Goal: Communication & Community: Connect with others

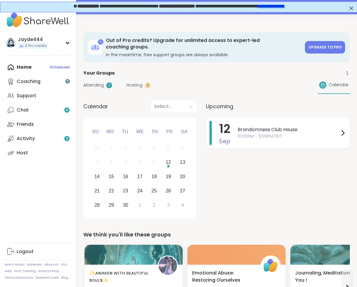
click at [267, 134] on div "Brandomness Club House 10:00PM - 11:00PM PDT" at bounding box center [292, 133] width 109 height 24
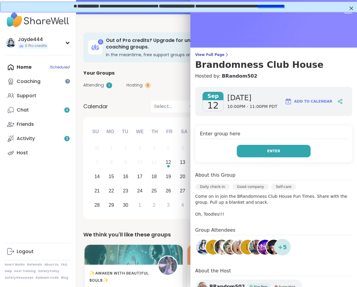
click at [266, 152] on button "Enter" at bounding box center [274, 151] width 74 height 13
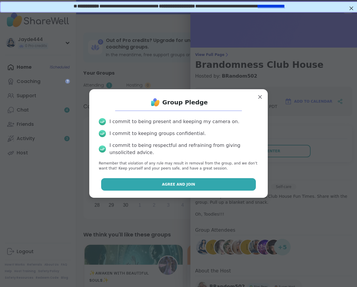
click at [213, 181] on button "Agree and Join" at bounding box center [178, 184] width 155 height 13
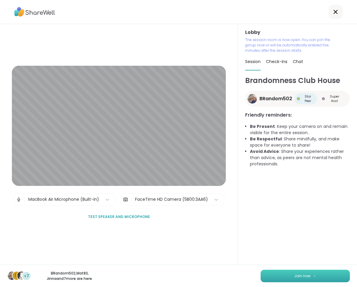
click at [297, 275] on span "Join now" at bounding box center [303, 276] width 16 height 5
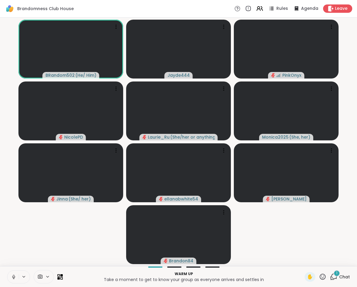
click at [13, 276] on icon at bounding box center [13, 277] width 5 height 5
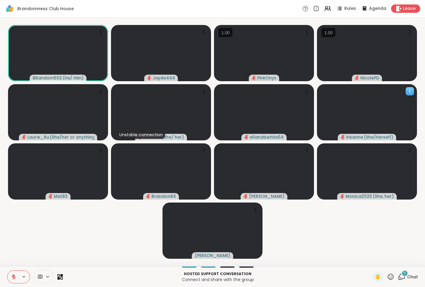
click at [357, 93] on icon at bounding box center [410, 91] width 6 height 6
click at [357, 100] on h4 "View Profile" at bounding box center [388, 98] width 25 height 6
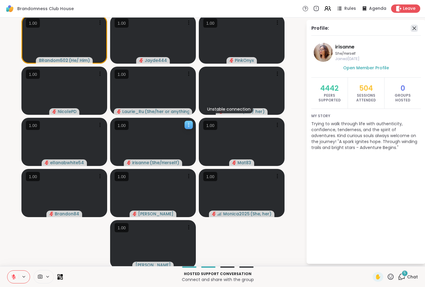
click at [357, 29] on icon at bounding box center [415, 29] width 4 height 4
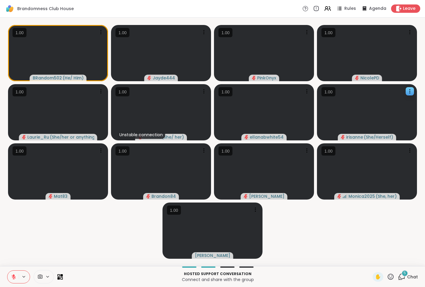
click at [357, 225] on video-player-container "BRandom502 ( He/ Him ) Jayde444 PinkOnyx NicolePD Laurie_Ru ( She/her or anythi…" at bounding box center [213, 142] width 418 height 244
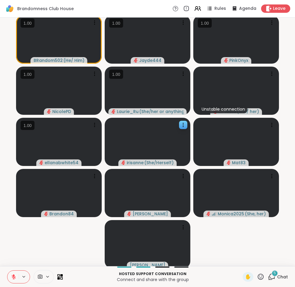
click at [289, 147] on video-player-container "BRandom502 ( He/ Him ) Jayde444 PinkOnyx NicolePD Laurie_Ru ( She/her or anythi…" at bounding box center [148, 142] width 288 height 244
drag, startPoint x: 294, startPoint y: 102, endPoint x: 367, endPoint y: 100, distance: 72.7
click at [295, 100] on html "Brandomness Club House Rules Agenda Leave BRandom502 ( He/ Him ) Jayde444 PinkO…" at bounding box center [147, 143] width 295 height 287
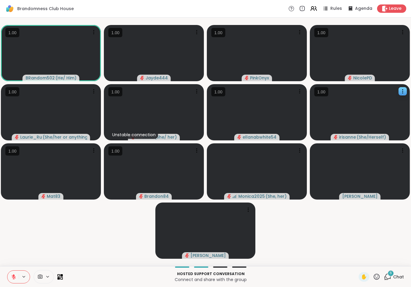
click at [357, 231] on video-player-container "BRandom502 ( He/ Him ) Jayde444 PinkOnyx NicolePD Laurie_Ru ( She/her or anythi…" at bounding box center [206, 142] width 404 height 244
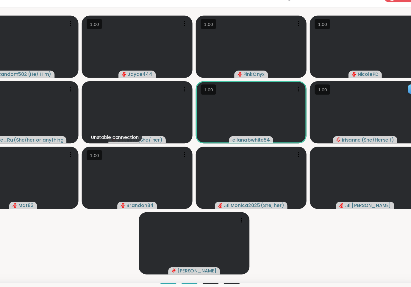
click at [357, 236] on video-player-container "BRandom502 ( He/ Him ) Jayde444 PinkOnyx NicolePD Laurie_Ru ( She/her or anythi…" at bounding box center [206, 142] width 404 height 244
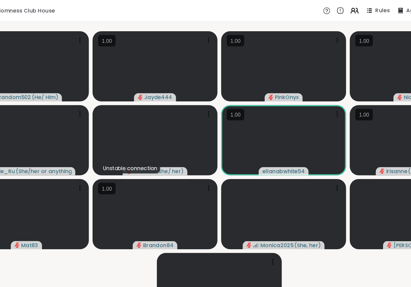
click at [138, 213] on video-player-container "BRandom502 ( He/ Him ) Jayde444 PinkOnyx NicolePD Laurie_Ru ( She/her or anythi…" at bounding box center [206, 142] width 404 height 244
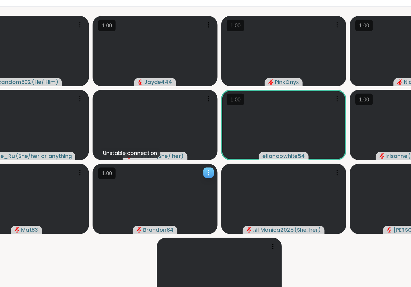
click at [198, 151] on icon at bounding box center [197, 151] width 6 height 6
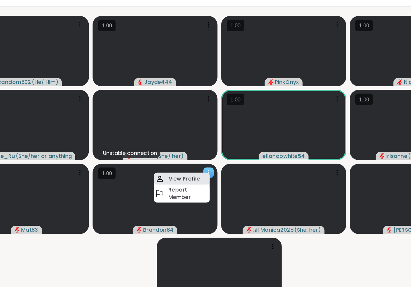
click at [189, 154] on div "View Profile" at bounding box center [175, 156] width 45 height 10
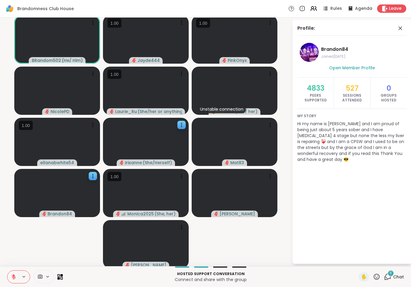
click at [53, 234] on video-player-container "BRandom502 ( He/ Him ) Jayde444 PinkOnyx NicolePD Laurie_Ru ( She/her or anythi…" at bounding box center [146, 142] width 285 height 244
click at [60, 276] on icon at bounding box center [60, 277] width 6 height 6
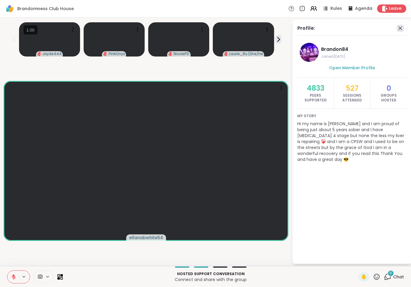
click at [357, 31] on icon at bounding box center [400, 28] width 7 height 7
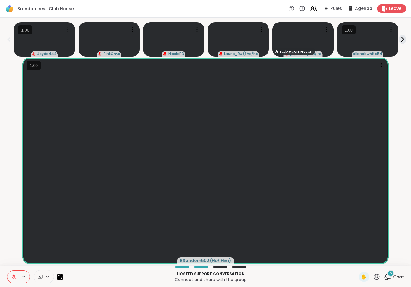
click at [357, 276] on span "6" at bounding box center [391, 273] width 2 height 5
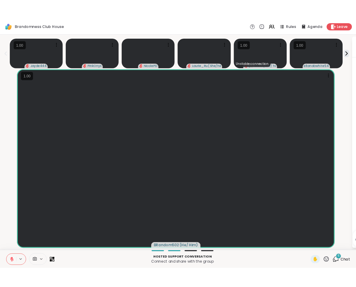
scroll to position [47, 0]
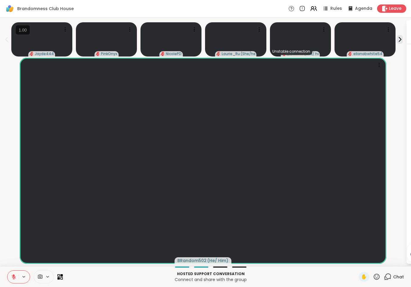
click at [14, 279] on icon at bounding box center [13, 277] width 5 height 5
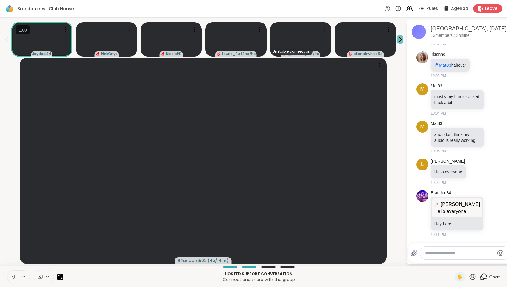
click at [357, 41] on icon at bounding box center [400, 39] width 6 height 6
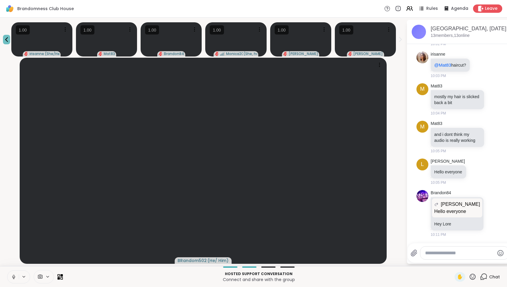
click at [6, 40] on icon at bounding box center [6, 39] width 3 height 5
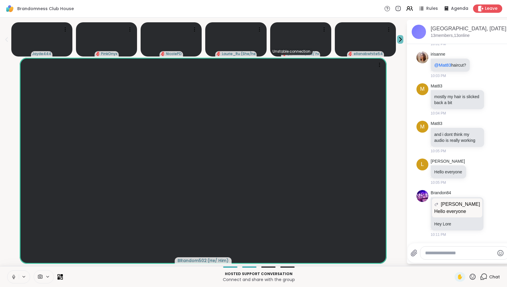
click at [357, 43] on button at bounding box center [400, 39] width 6 height 9
click at [6, 39] on icon at bounding box center [6, 39] width 7 height 7
click at [357, 38] on icon at bounding box center [400, 39] width 6 height 6
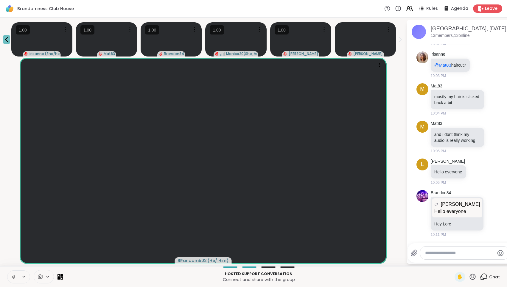
click at [7, 42] on icon at bounding box center [6, 39] width 7 height 7
click at [13, 276] on icon at bounding box center [13, 276] width 1 height 3
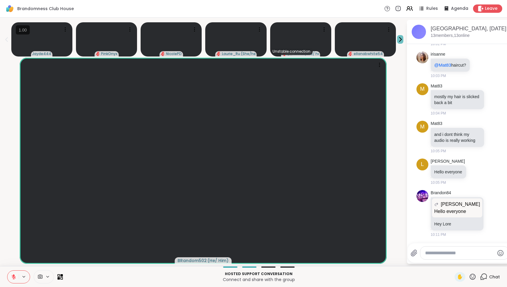
click at [357, 42] on icon at bounding box center [400, 39] width 6 height 6
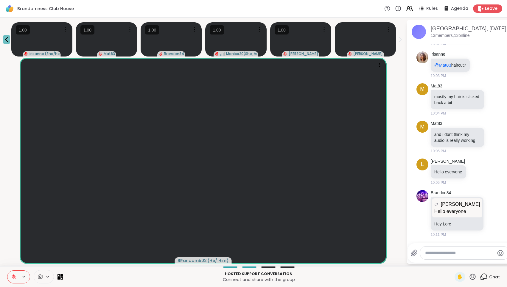
click at [4, 40] on icon at bounding box center [6, 39] width 7 height 7
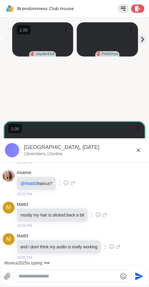
drag, startPoint x: 147, startPoint y: 76, endPoint x: 390, endPoint y: 77, distance: 242.4
click at [149, 77] on html "Brandomness Club House Rules Agenda Leave Jayde444 PinkOnyx irisanne ( She/Hers…" at bounding box center [74, 143] width 149 height 287
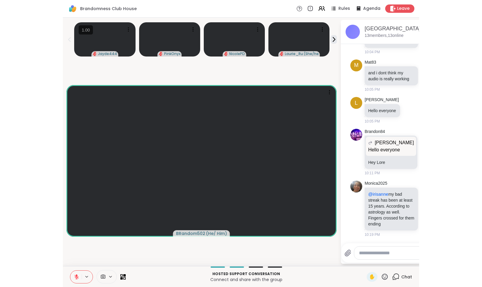
scroll to position [94, 0]
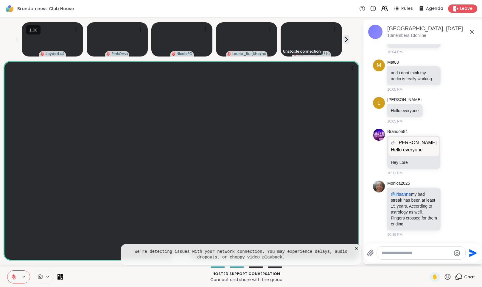
click at [355, 247] on icon at bounding box center [356, 248] width 3 height 3
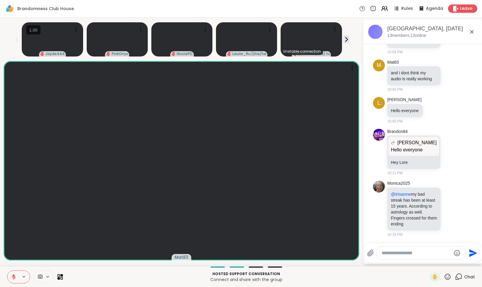
click at [357, 28] on div "Brandomness Club House, Sep 13" at bounding box center [432, 28] width 91 height 7
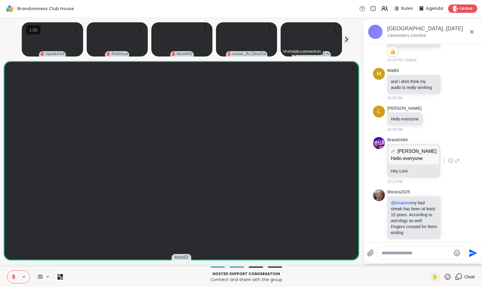
scroll to position [102, 0]
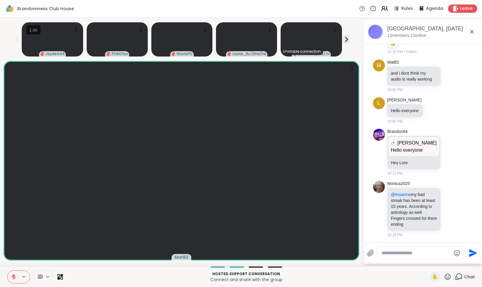
click at [357, 278] on icon at bounding box center [448, 277] width 6 height 6
click at [357, 262] on span "❤️" at bounding box center [430, 261] width 6 height 7
click at [345, 40] on icon at bounding box center [346, 39] width 6 height 6
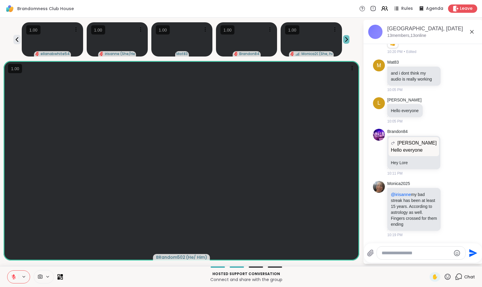
click at [345, 40] on icon at bounding box center [346, 39] width 6 height 6
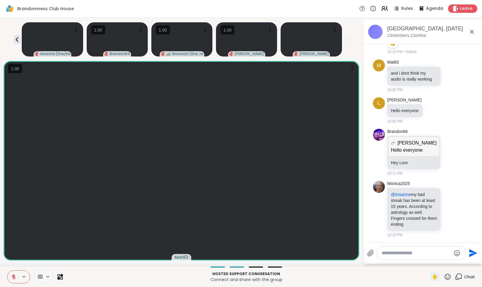
click at [345, 40] on icon at bounding box center [346, 39] width 6 height 6
click at [16, 40] on icon at bounding box center [16, 39] width 7 height 7
click at [16, 41] on icon at bounding box center [16, 39] width 7 height 7
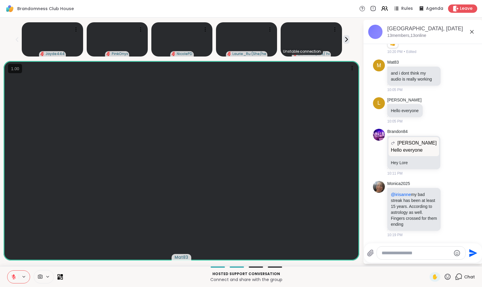
click at [357, 278] on icon at bounding box center [448, 277] width 6 height 6
click at [357, 275] on p "Hosted support conversation" at bounding box center [245, 274] width 359 height 5
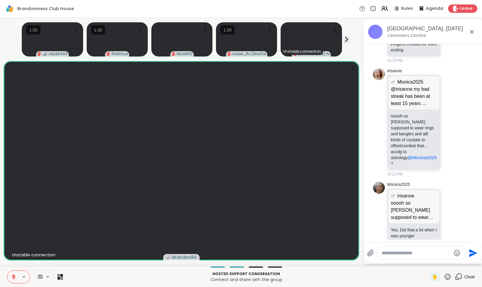
scroll to position [314, 0]
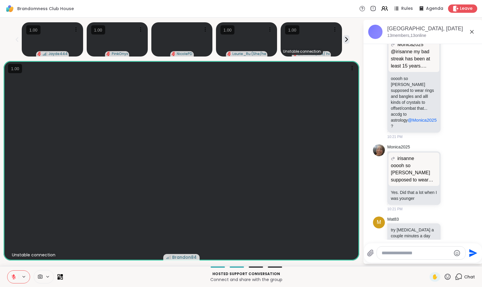
click at [343, 13] on div "Brandomness Club House Rules Agenda Leave" at bounding box center [241, 9] width 482 height 18
click at [357, 277] on icon at bounding box center [447, 276] width 7 height 7
click at [357, 277] on span "✋" at bounding box center [435, 277] width 6 height 7
click at [357, 277] on icon at bounding box center [447, 276] width 7 height 7
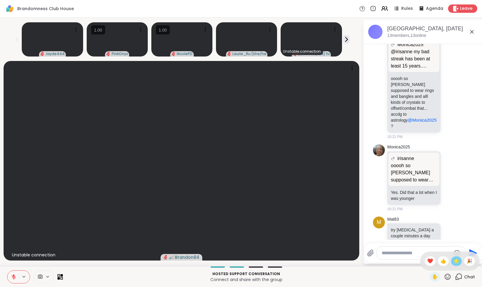
click at [357, 265] on span "🌟" at bounding box center [456, 261] width 6 height 7
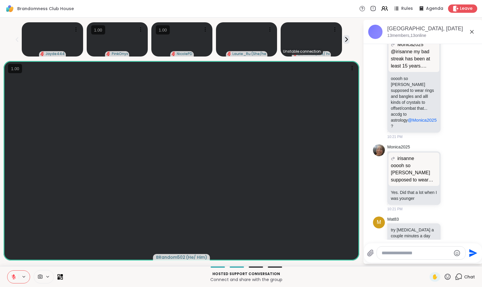
click at [357, 252] on textarea "Type your message" at bounding box center [415, 253] width 69 height 6
type textarea "**********"
click at [357, 278] on icon at bounding box center [447, 276] width 7 height 7
click at [357, 259] on span "🎉" at bounding box center [469, 261] width 6 height 7
click at [345, 43] on button at bounding box center [346, 39] width 6 height 9
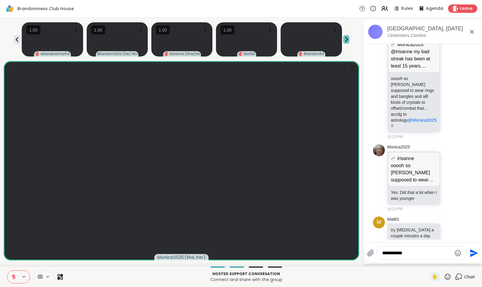
click at [345, 43] on button at bounding box center [346, 39] width 6 height 9
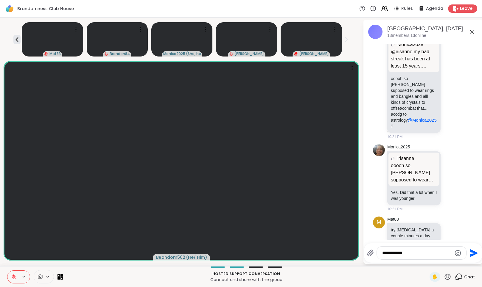
click at [357, 254] on textarea "**********" at bounding box center [416, 253] width 69 height 6
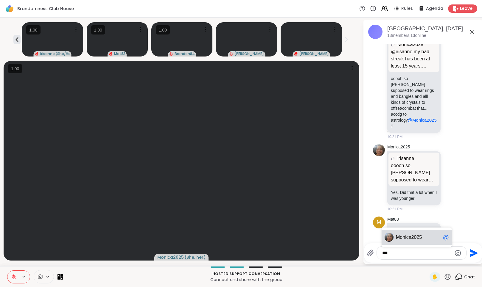
click at [357, 239] on span "nica2025" at bounding box center [411, 238] width 19 height 6
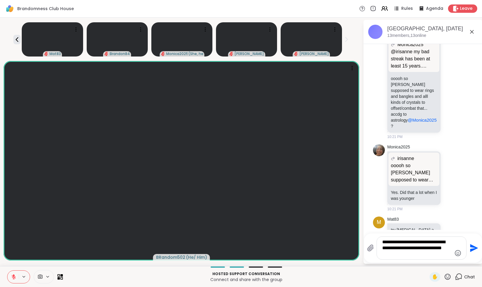
click at [357, 279] on icon at bounding box center [447, 276] width 7 height 7
click at [357, 261] on span "❤️" at bounding box center [430, 261] width 6 height 7
click at [357, 277] on icon at bounding box center [447, 276] width 7 height 7
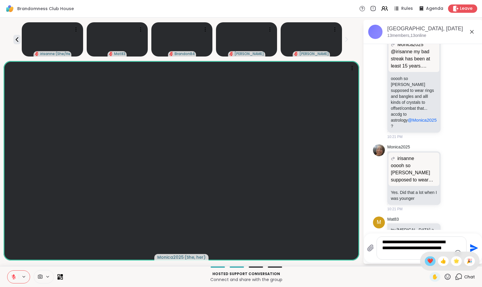
click at [357, 263] on span "❤️" at bounding box center [430, 261] width 6 height 7
click at [357, 254] on textarea "**********" at bounding box center [416, 248] width 69 height 18
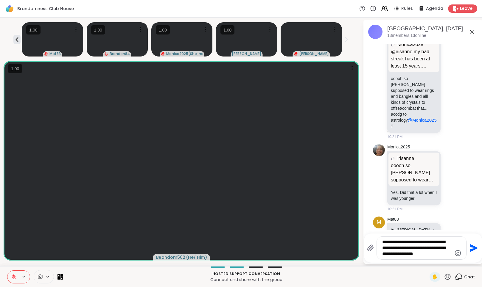
click at [357, 249] on textarea "**********" at bounding box center [416, 248] width 69 height 18
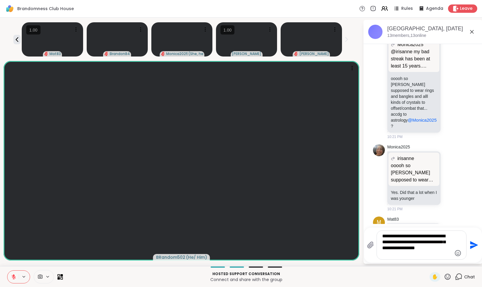
click at [357, 253] on icon "Emoji picker" at bounding box center [457, 253] width 7 height 7
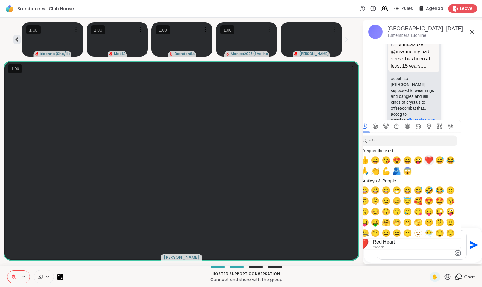
click at [357, 162] on span "❤️" at bounding box center [428, 160] width 9 height 8
type textarea "**********"
click at [357, 255] on textarea "**********" at bounding box center [416, 245] width 69 height 24
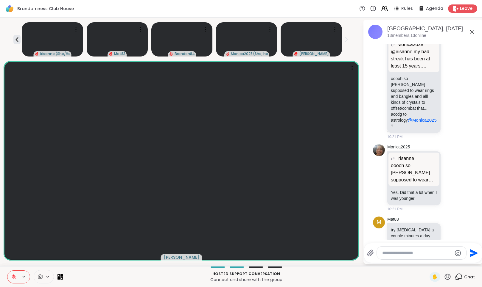
scroll to position [370, 0]
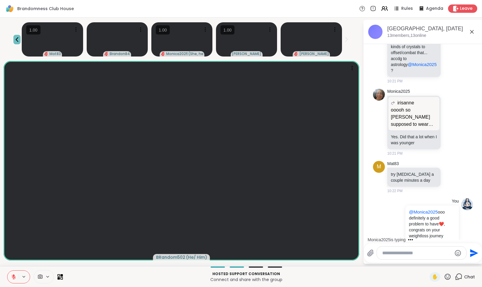
click at [15, 37] on icon at bounding box center [16, 39] width 7 height 7
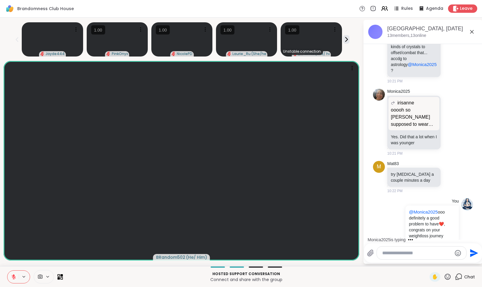
click at [15, 37] on icon at bounding box center [16, 39] width 7 height 7
click at [346, 41] on icon at bounding box center [346, 39] width 6 height 6
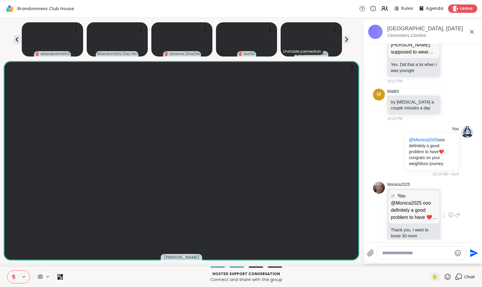
scroll to position [442, 0]
click at [16, 41] on icon at bounding box center [16, 39] width 7 height 7
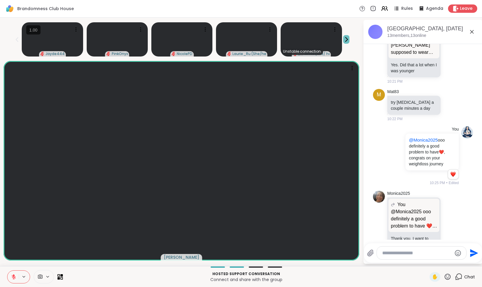
click at [347, 41] on icon at bounding box center [346, 39] width 6 height 6
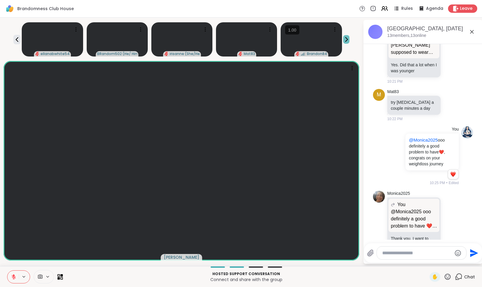
click at [347, 41] on icon at bounding box center [346, 39] width 6 height 6
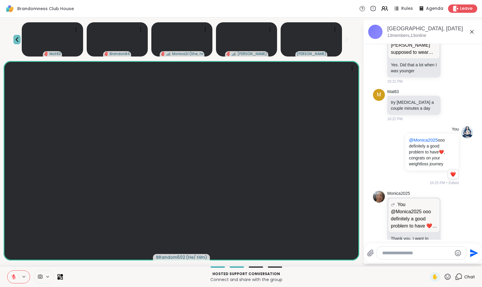
click at [17, 41] on icon at bounding box center [17, 39] width 3 height 5
click at [357, 272] on p "Hosted support conversation" at bounding box center [245, 274] width 359 height 5
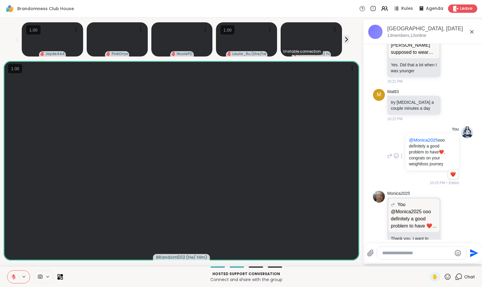
click at [357, 148] on div "You @Monica2025 ooo definitely a good problem to have ❤️ , congrats on your wei…" at bounding box center [423, 156] width 100 height 64
click at [357, 221] on div at bounding box center [444, 224] width 5 height 7
click at [357, 236] on div "@Monica2025 ooo definitely a good problem to have ❤️ , congrats on your weightl…" at bounding box center [413, 241] width 53 height 19
click at [357, 236] on p "Thank you. I want to loose 30 more" at bounding box center [414, 242] width 46 height 12
click at [357, 221] on div at bounding box center [444, 224] width 5 height 7
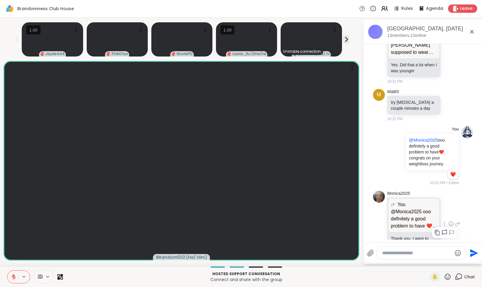
click at [357, 236] on p "Thank you. I want to loose 30 more" at bounding box center [414, 242] width 46 height 12
click at [357, 222] on icon at bounding box center [444, 224] width 1 height 5
click at [357, 236] on p "Thank you. I want to loose 30 more" at bounding box center [414, 242] width 46 height 12
click at [357, 221] on icon at bounding box center [450, 224] width 5 height 6
click at [357, 212] on div "Select Reaction: Heart" at bounding box center [403, 214] width 5 height 5
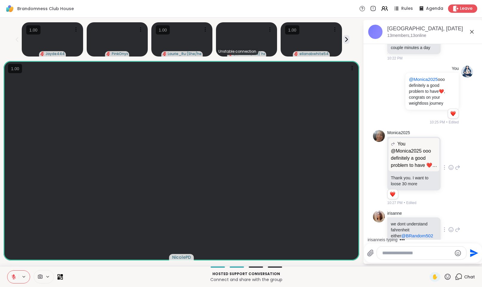
scroll to position [541, 0]
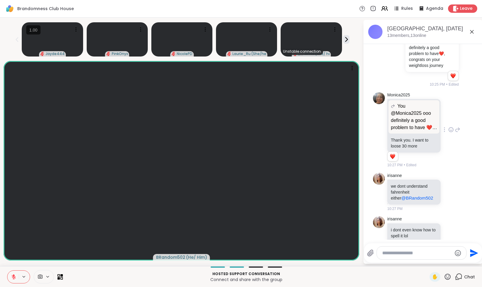
click at [357, 128] on icon at bounding box center [444, 130] width 1 height 4
click at [357, 138] on div "@Monica2025 ooo definitely a good problem to have ❤️ , congrats on your weightl…" at bounding box center [413, 143] width 53 height 19
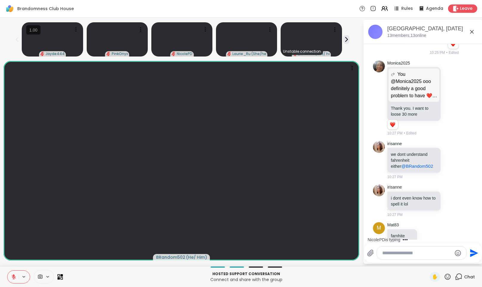
click at [357, 95] on icon at bounding box center [450, 98] width 5 height 6
click at [357, 94] on icon at bounding box center [457, 97] width 5 height 7
click at [357, 96] on icon at bounding box center [458, 98] width 4 height 4
click at [357, 94] on icon at bounding box center [457, 97] width 5 height 7
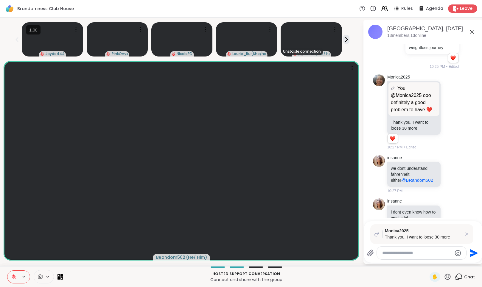
scroll to position [555, 0]
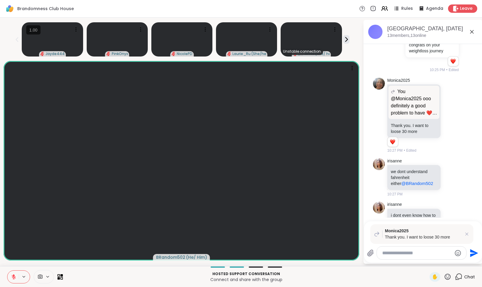
click at [357, 113] on icon at bounding box center [444, 115] width 1 height 5
click at [357, 123] on p "Thank you. I want to loose 30 more" at bounding box center [414, 129] width 46 height 12
click at [357, 113] on icon at bounding box center [444, 115] width 1 height 4
click at [357, 121] on icon at bounding box center [437, 124] width 6 height 6
click at [357, 113] on icon at bounding box center [444, 115] width 1 height 4
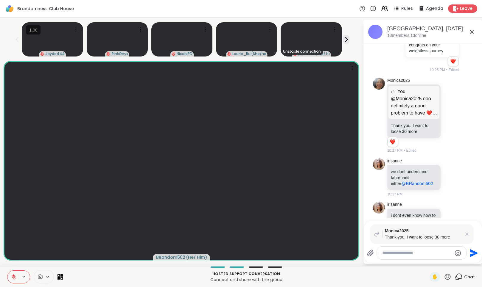
click at [357, 121] on icon at bounding box center [444, 124] width 6 height 6
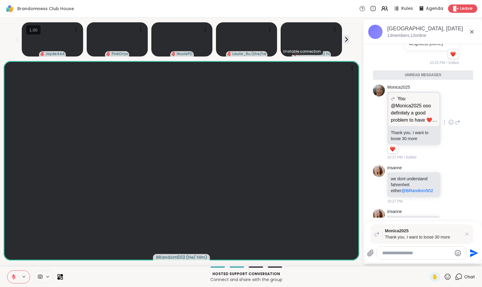
scroll to position [554, 0]
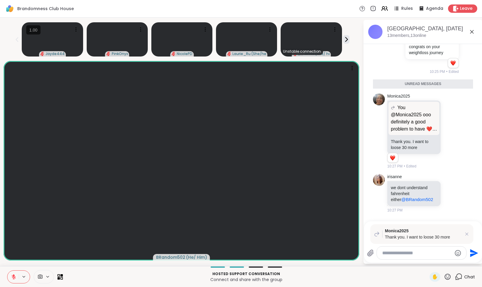
click at [357, 128] on icon at bounding box center [457, 131] width 5 height 7
click at [357, 132] on icon at bounding box center [451, 132] width 2 height 1
click at [357, 139] on p "Thank you. I want to loose 30 more" at bounding box center [414, 145] width 46 height 12
click at [357, 118] on p "@Monica2025 ooo definitely a good problem to have ❤️, congrats on your weightlo…" at bounding box center [414, 121] width 46 height 21
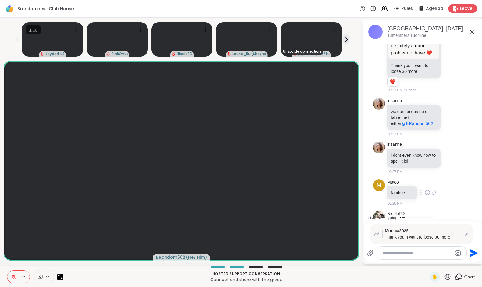
scroll to position [641, 0]
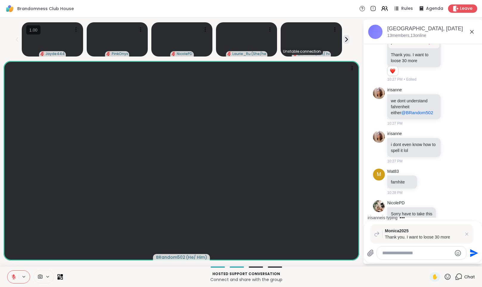
click at [357, 253] on textarea "Type your message" at bounding box center [416, 253] width 69 height 6
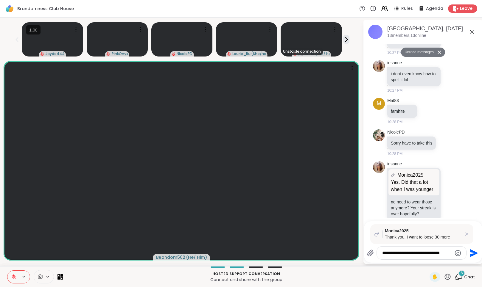
type textarea "**********"
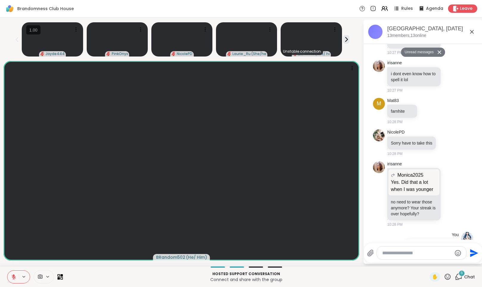
scroll to position [755, 0]
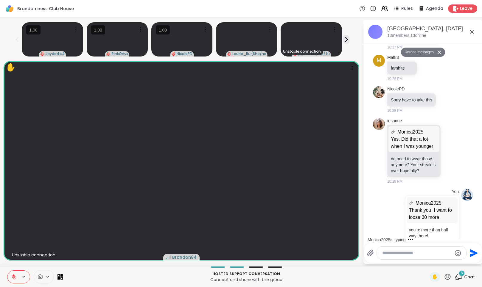
click at [357, 30] on icon at bounding box center [471, 31] width 7 height 7
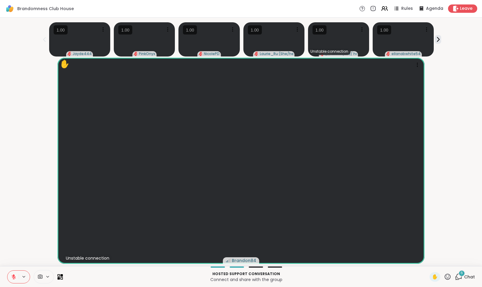
click at [12, 277] on icon at bounding box center [14, 277] width 4 height 4
click at [357, 277] on span "✋" at bounding box center [435, 277] width 6 height 7
click at [357, 231] on div "BRandom502 ( He/ Him )" at bounding box center [241, 161] width 475 height 206
click at [357, 170] on div "BRandom502 ( He/ Him )" at bounding box center [241, 161] width 475 height 206
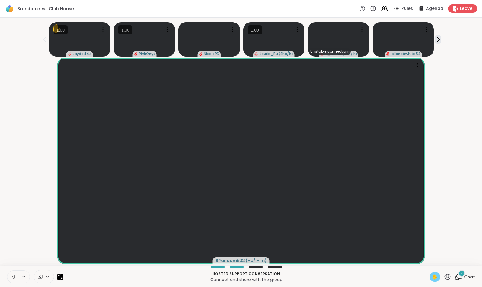
click at [357, 279] on div "✋" at bounding box center [434, 277] width 11 height 10
click at [357, 278] on span "✋" at bounding box center [435, 277] width 6 height 7
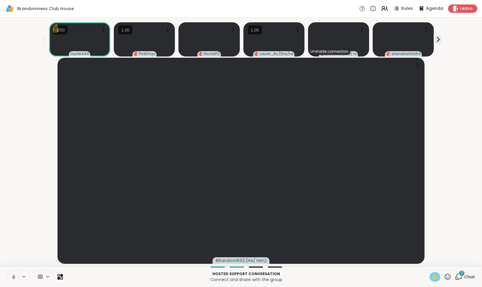
click at [14, 280] on icon at bounding box center [13, 277] width 5 height 5
click at [357, 41] on icon at bounding box center [438, 40] width 2 height 4
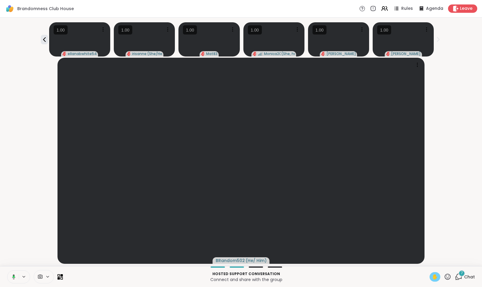
click at [357, 41] on icon at bounding box center [438, 39] width 6 height 6
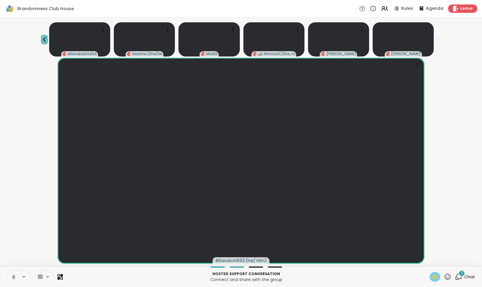
click at [45, 39] on icon at bounding box center [44, 39] width 7 height 7
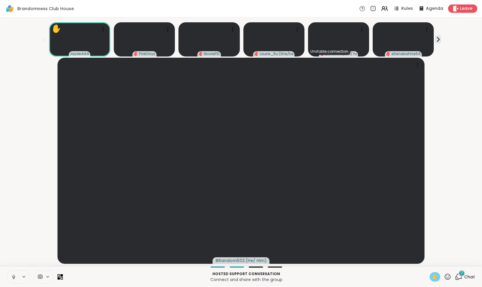
click at [357, 276] on span "✋" at bounding box center [435, 277] width 6 height 7
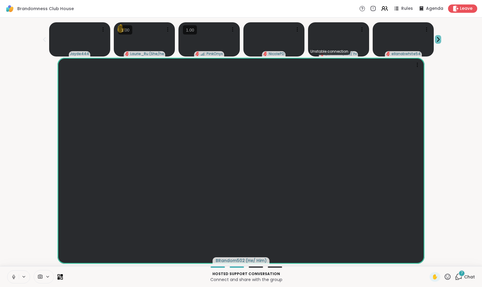
click at [357, 41] on icon at bounding box center [438, 39] width 6 height 6
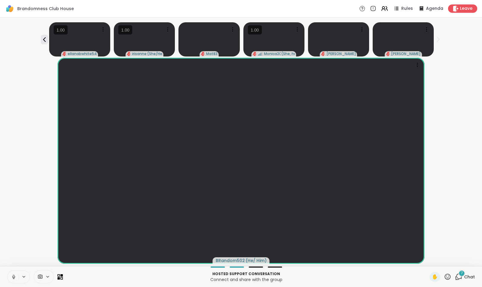
click at [357, 41] on icon at bounding box center [438, 39] width 6 height 6
click at [357, 39] on icon at bounding box center [438, 39] width 6 height 6
click at [15, 276] on icon at bounding box center [13, 277] width 5 height 5
click at [42, 40] on div "BRandom502 ( He/ Him ) irisanne ( She/Herself ) Mat83 Monica2025 ( She, her ) L…" at bounding box center [241, 38] width 475 height 37
click at [48, 41] on icon at bounding box center [44, 39] width 7 height 7
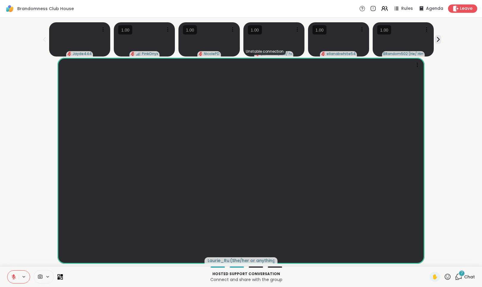
click at [48, 41] on icon at bounding box center [44, 39] width 7 height 7
click at [357, 276] on icon at bounding box center [458, 276] width 7 height 7
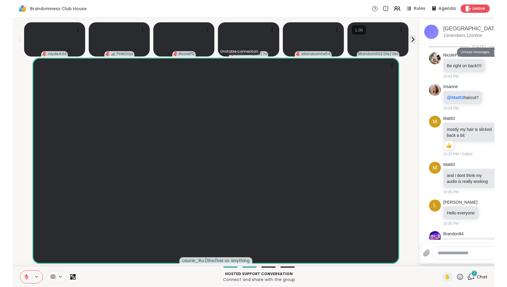
scroll to position [859, 0]
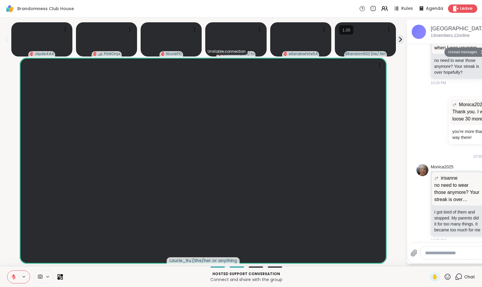
click at [13, 276] on icon at bounding box center [14, 277] width 4 height 4
click at [13, 271] on button at bounding box center [13, 277] width 12 height 13
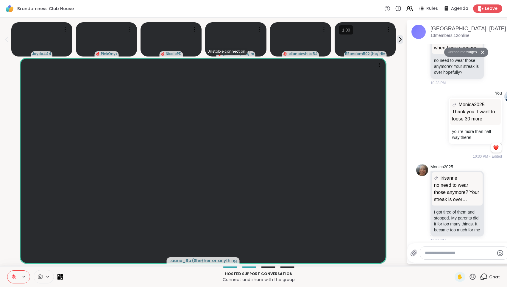
click at [13, 277] on icon at bounding box center [14, 277] width 4 height 4
click at [14, 277] on icon at bounding box center [13, 277] width 5 height 5
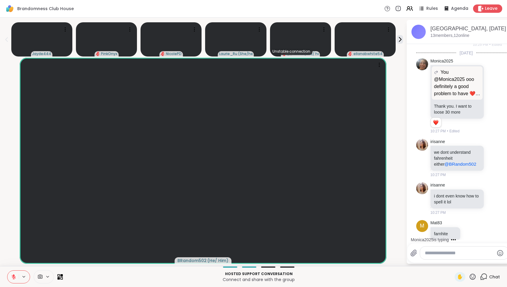
scroll to position [580, 0]
click at [13, 276] on icon at bounding box center [13, 277] width 5 height 5
click at [11, 278] on icon at bounding box center [13, 277] width 5 height 5
click at [15, 277] on icon at bounding box center [13, 277] width 5 height 5
click at [14, 278] on icon at bounding box center [13, 277] width 5 height 5
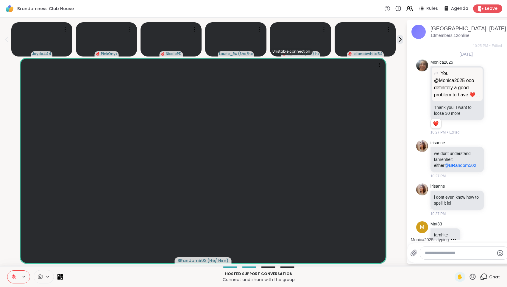
click at [12, 279] on icon at bounding box center [13, 277] width 5 height 5
click at [2, 199] on div "Jayde444 PinkOnyx NicolePD Laurie_Ru ( She/her or anything else ) Unstable conn…" at bounding box center [253, 142] width 507 height 249
click at [16, 277] on icon at bounding box center [13, 277] width 5 height 5
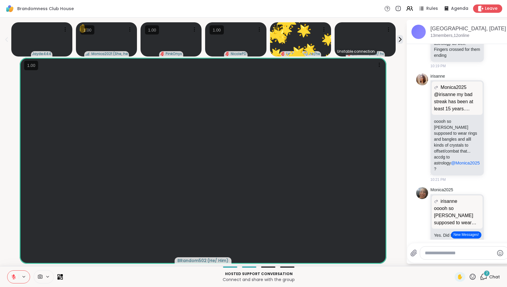
scroll to position [271, 0]
click at [357, 277] on icon at bounding box center [472, 276] width 7 height 7
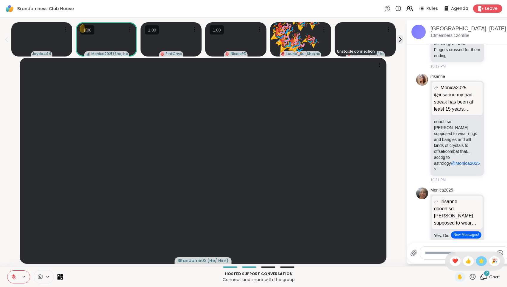
click at [357, 263] on span "🌟" at bounding box center [482, 261] width 6 height 7
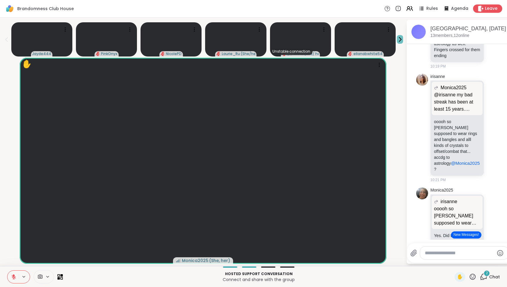
click at [357, 43] on button at bounding box center [400, 39] width 6 height 9
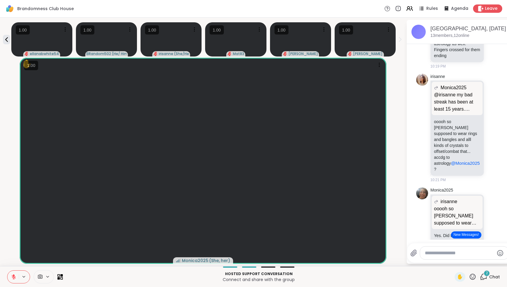
click at [357, 43] on button at bounding box center [400, 39] width 6 height 9
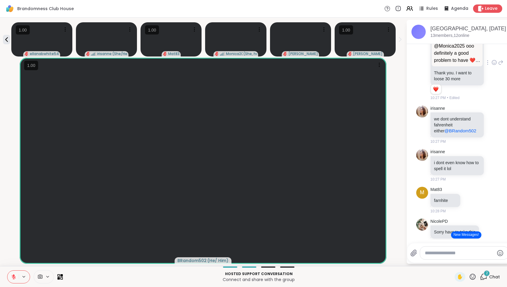
scroll to position [672, 0]
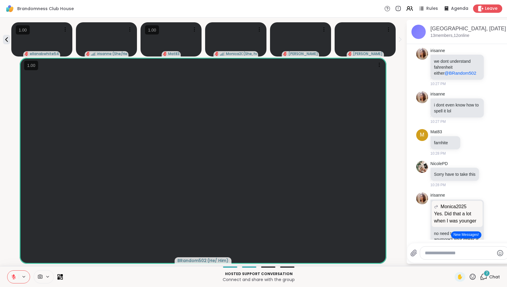
click at [357, 38] on icon at bounding box center [400, 40] width 2 height 4
click at [357, 39] on icon at bounding box center [400, 39] width 6 height 6
click at [5, 42] on icon at bounding box center [6, 39] width 7 height 7
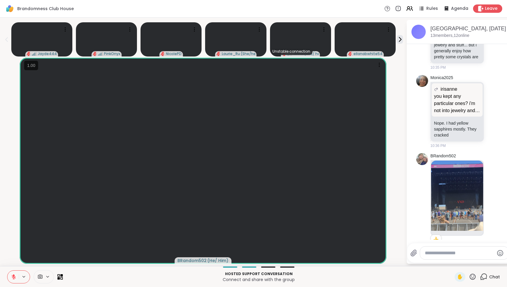
scroll to position [1122, 0]
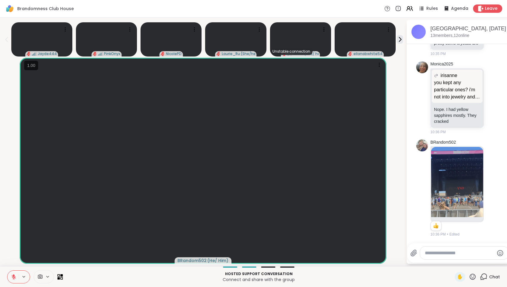
click at [357, 276] on icon at bounding box center [472, 276] width 7 height 7
click at [357, 260] on span "❤️" at bounding box center [455, 261] width 6 height 7
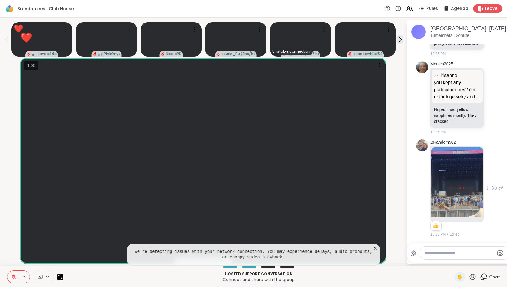
click at [357, 190] on icon at bounding box center [488, 188] width 1 height 4
click at [357, 189] on icon at bounding box center [494, 188] width 4 height 4
click at [357, 180] on div "Select Reaction: Heart" at bounding box center [494, 178] width 5 height 5
click at [357, 249] on icon at bounding box center [375, 249] width 6 height 6
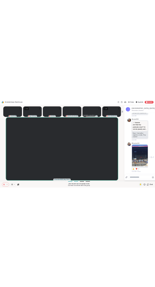
scroll to position [0, 0]
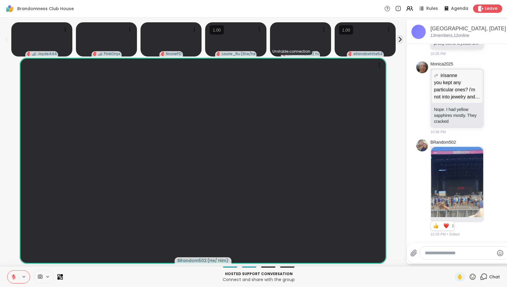
click at [357, 275] on icon at bounding box center [472, 276] width 7 height 7
drag, startPoint x: 460, startPoint y: 260, endPoint x: 464, endPoint y: 261, distance: 3.4
click at [357, 261] on div "❤️" at bounding box center [455, 262] width 11 height 10
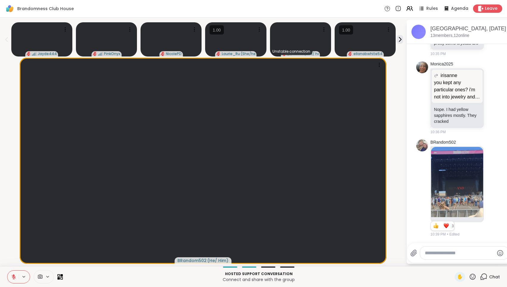
click at [16, 275] on button at bounding box center [12, 277] width 11 height 13
click at [11, 278] on icon at bounding box center [13, 277] width 5 height 5
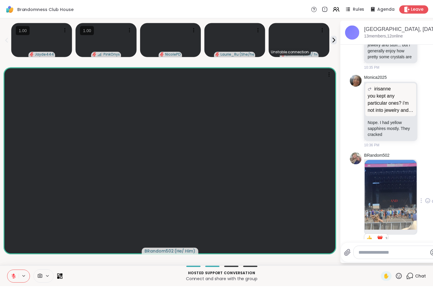
scroll to position [1122, 0]
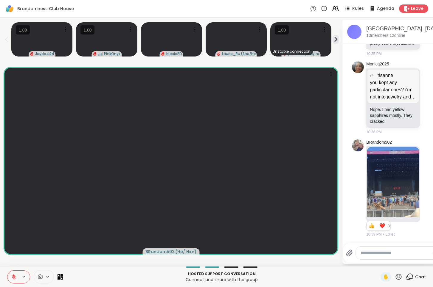
click at [357, 279] on icon at bounding box center [398, 277] width 6 height 6
click at [357, 261] on span "❤️" at bounding box center [381, 261] width 6 height 7
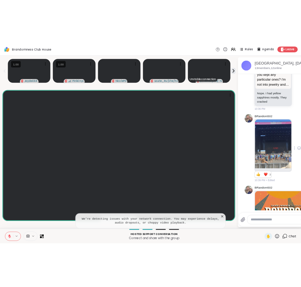
scroll to position [1257, 0]
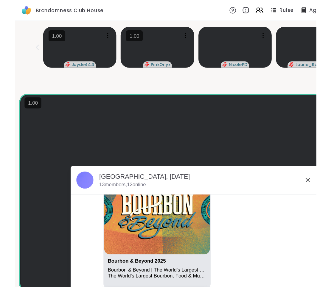
scroll to position [1055, 0]
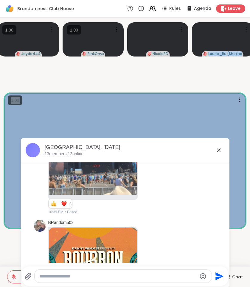
drag, startPoint x: 249, startPoint y: 18, endPoint x: 323, endPoint y: 23, distance: 74.3
click at [250, 23] on html "Brandomness Club House Rules Agenda Leave Jayde444 PinkOnyx NicolePD Laurie_Ru …" at bounding box center [125, 143] width 250 height 287
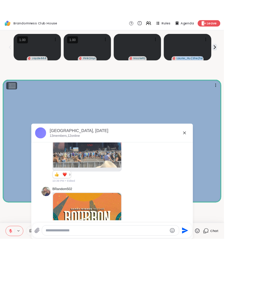
scroll to position [1257, 0]
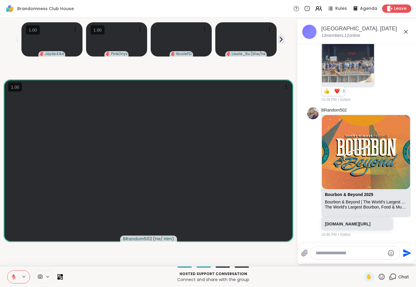
click at [293, 51] on div "Jayde444 PinkOnyx NicolePD Laurie_Ru ( She/her or anything else ) BRandom502 ( …" at bounding box center [208, 142] width 416 height 249
click at [281, 38] on icon at bounding box center [281, 39] width 6 height 6
click at [282, 42] on icon at bounding box center [281, 39] width 6 height 6
click at [15, 40] on icon at bounding box center [16, 39] width 7 height 7
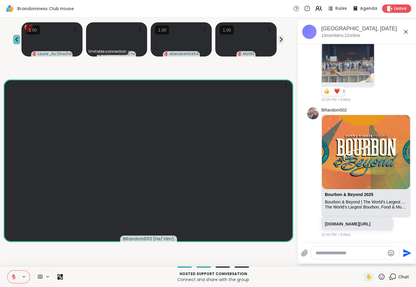
click at [17, 41] on icon at bounding box center [16, 39] width 7 height 7
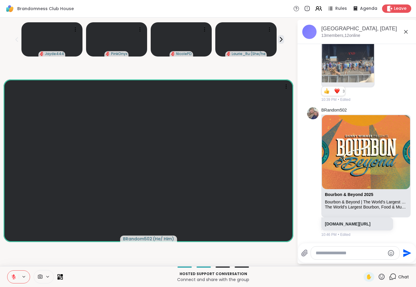
click at [17, 41] on icon at bounding box center [16, 39] width 3 height 5
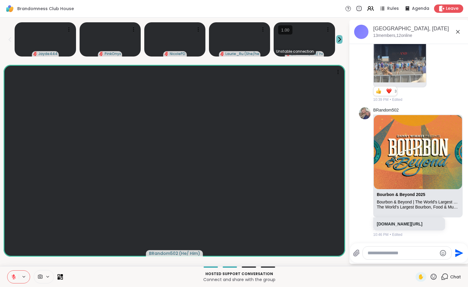
click at [340, 39] on icon at bounding box center [339, 40] width 2 height 4
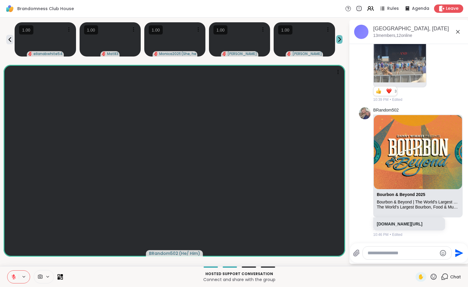
click at [340, 39] on icon at bounding box center [339, 40] width 2 height 4
click at [357, 200] on li "BRandom502 Bourbon & Beyond 2025 Bourbon & Beyond | The World's Largest Bourbon…" at bounding box center [409, 172] width 108 height 135
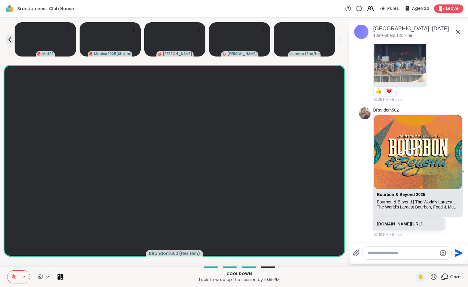
click at [357, 207] on div "BRandom502 Bourbon & Beyond 2025 Bourbon & Beyond | The World's Largest Bourbon…" at bounding box center [409, 172] width 100 height 135
click at [357, 229] on li "BRandom502 Bourbon & Beyond 2025 Bourbon & Beyond | The World's Largest Bourbon…" at bounding box center [409, 172] width 108 height 135
click at [357, 232] on li "BRandom502 Bourbon & Beyond 2025 Bourbon & Beyond | The World's Largest Bourbon…" at bounding box center [409, 172] width 108 height 135
click at [357, 214] on div "Bourbon & Beyond 2025 Bourbon & Beyond | The World's Largest Bourbon, Food & Mu…" at bounding box center [417, 166] width 89 height 103
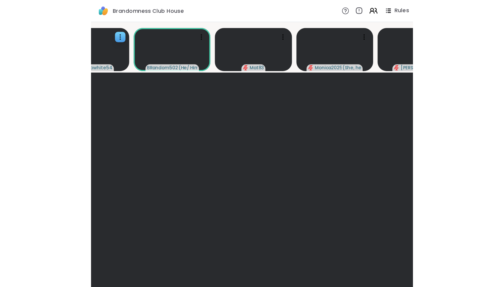
scroll to position [1055, 0]
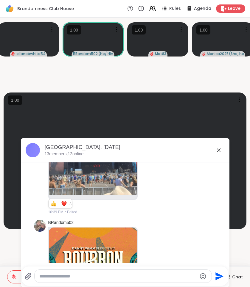
click at [219, 149] on icon at bounding box center [218, 150] width 7 height 7
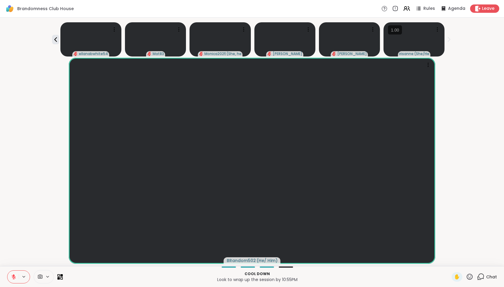
click at [357, 275] on span "Chat" at bounding box center [492, 277] width 11 height 6
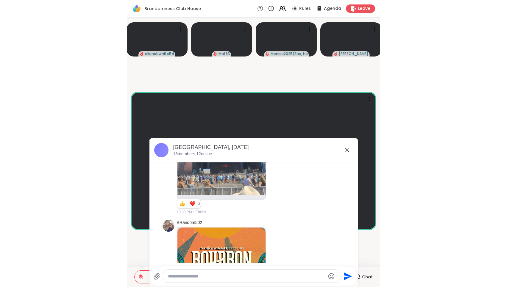
scroll to position [1251, 0]
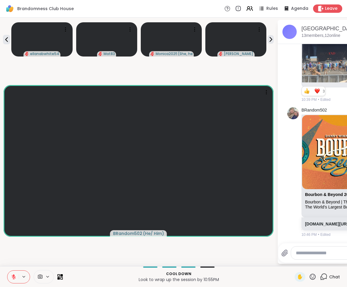
click at [289, 82] on div "BRandom502 1 2 3 3 10:39 PM • Edited" at bounding box center [337, 53] width 100 height 103
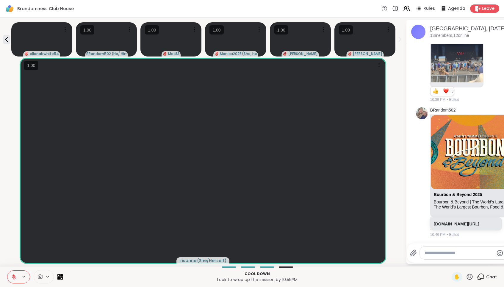
click at [357, 225] on p "bourbonandbeyond.com/" at bounding box center [466, 224] width 65 height 6
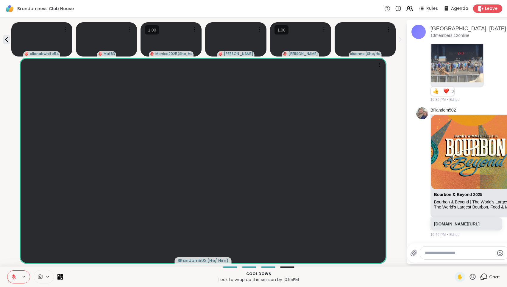
click at [357, 238] on div "BRandom502 Bourbon & Beyond 2025 Bourbon & Beyond | The World's Largest Bourbon…" at bounding box center [466, 172] width 100 height 135
click at [357, 236] on span "Edited" at bounding box center [454, 234] width 10 height 5
click at [5, 43] on icon at bounding box center [6, 39] width 7 height 7
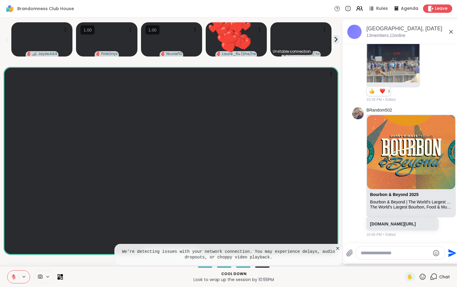
scroll to position [1301, 0]
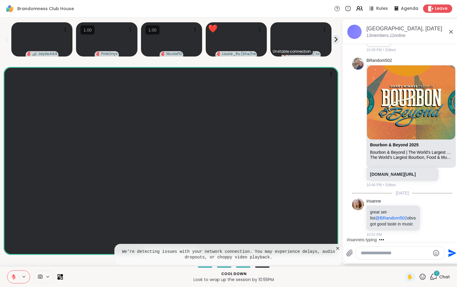
click at [357, 278] on icon at bounding box center [421, 276] width 7 height 7
click at [357, 262] on span "❤️" at bounding box center [405, 261] width 6 height 7
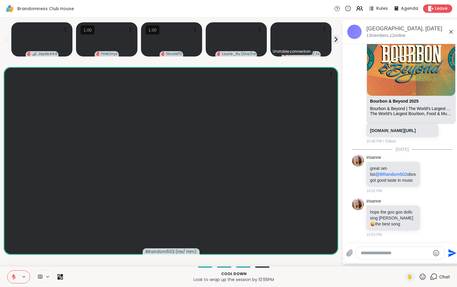
click at [325, 12] on div "Brandomness Club House Rules Agenda Leave" at bounding box center [228, 9] width 457 height 18
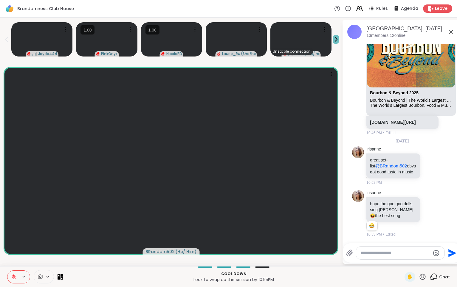
click at [338, 38] on icon at bounding box center [335, 39] width 6 height 6
click at [338, 39] on icon at bounding box center [335, 39] width 6 height 6
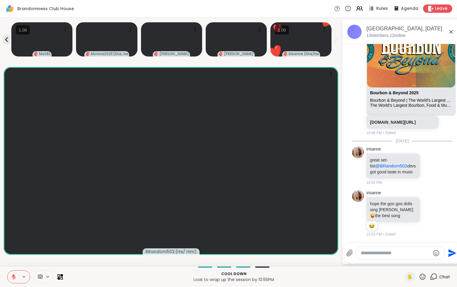
click at [357, 278] on icon at bounding box center [421, 276] width 7 height 7
click at [357, 260] on span "❤️" at bounding box center [405, 261] width 6 height 7
click at [357, 278] on icon at bounding box center [421, 276] width 7 height 7
click at [357, 261] on span "❤️" at bounding box center [405, 261] width 6 height 7
click at [357, 277] on icon at bounding box center [421, 276] width 7 height 7
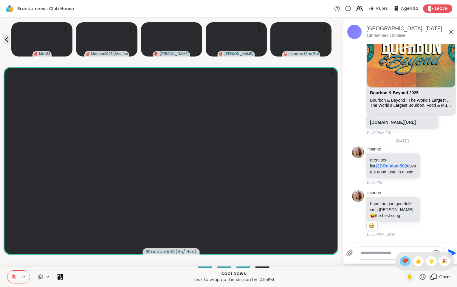
click at [357, 262] on span "❤️" at bounding box center [405, 261] width 6 height 7
click at [6, 40] on icon at bounding box center [6, 39] width 3 height 5
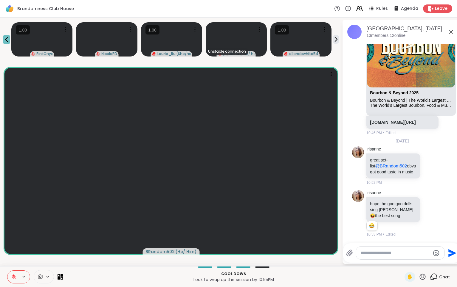
click at [6, 40] on icon at bounding box center [6, 39] width 3 height 5
click at [339, 41] on div "Jayde444 PinkOnyx NicolePD Laurie_Ru ( She/her or anything else ) Unstable conn…" at bounding box center [228, 142] width 457 height 249
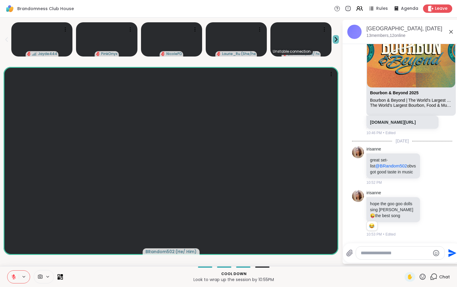
click at [336, 40] on icon at bounding box center [336, 40] width 2 height 4
click at [6, 41] on icon at bounding box center [6, 39] width 7 height 7
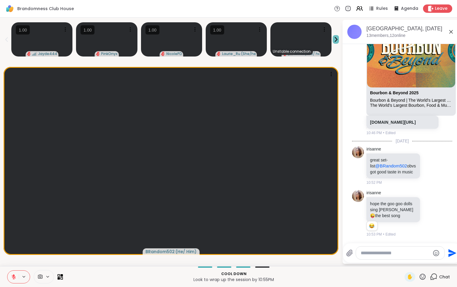
click at [338, 40] on icon at bounding box center [335, 39] width 6 height 6
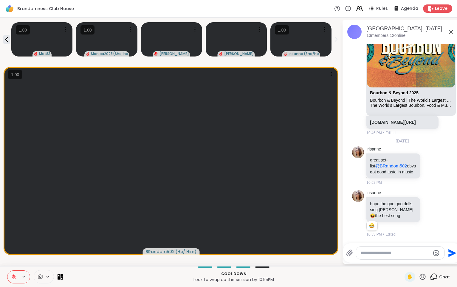
click at [336, 41] on icon at bounding box center [335, 39] width 6 height 6
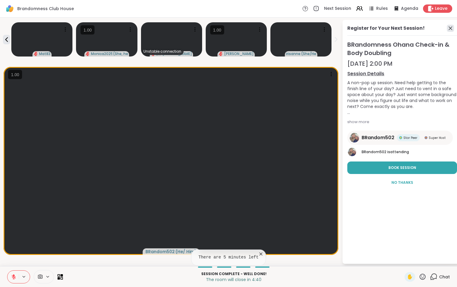
click at [357, 29] on icon at bounding box center [449, 28] width 7 height 7
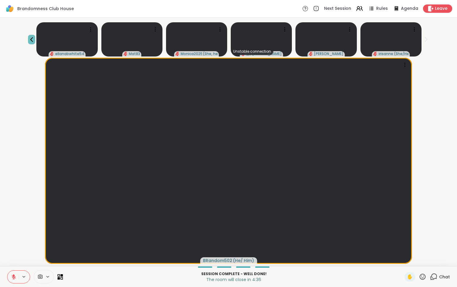
click at [30, 39] on icon at bounding box center [31, 39] width 7 height 7
click at [357, 277] on icon at bounding box center [434, 276] width 6 height 5
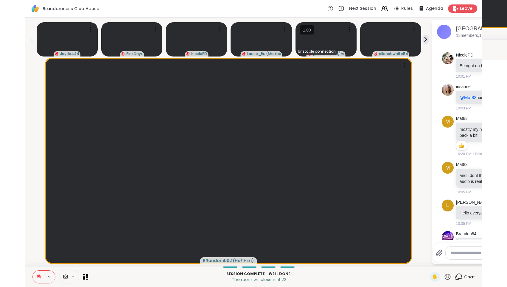
scroll to position [1347, 0]
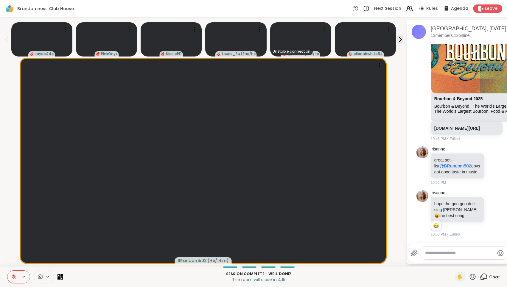
click at [357, 114] on div "BRandom502 ( He/ Him )" at bounding box center [203, 161] width 399 height 206
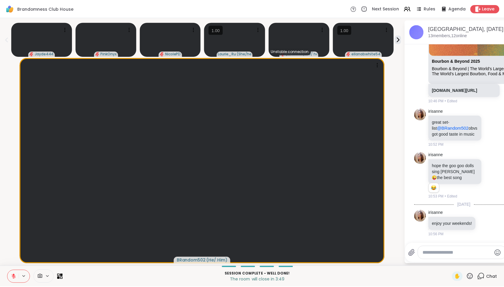
scroll to position [1393, 0]
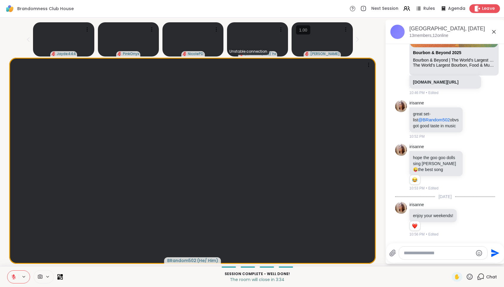
click at [357, 10] on span "Leave" at bounding box center [488, 9] width 13 height 6
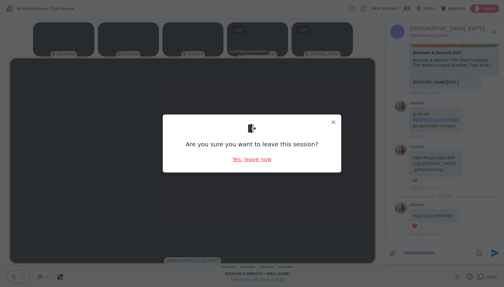
click at [258, 162] on div "Yes, leave now" at bounding box center [252, 159] width 39 height 7
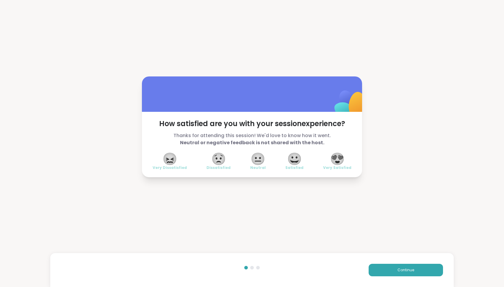
click at [343, 161] on span "😍" at bounding box center [337, 159] width 15 height 11
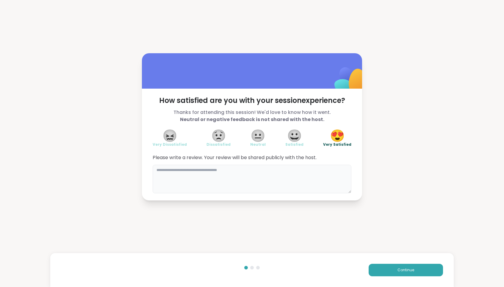
click at [339, 176] on textarea at bounding box center [252, 179] width 199 height 29
type textarea "**********"
click at [357, 275] on button "Continue" at bounding box center [406, 270] width 74 height 13
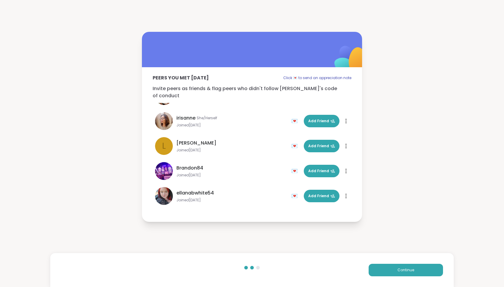
scroll to position [80, 0]
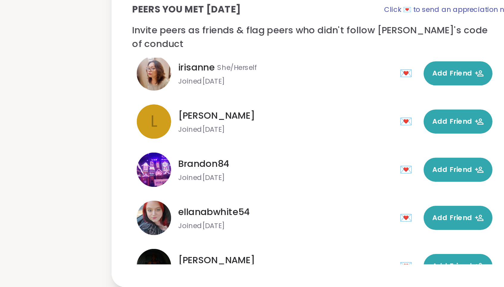
click at [215, 156] on div "Brandon84" at bounding box center [232, 158] width 111 height 7
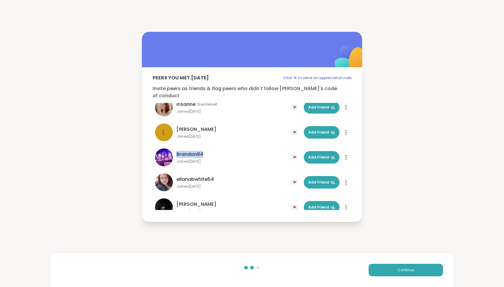
scroll to position [83, 0]
click at [147, 164] on div "Peers you met today Click 💌 to send an appreciation note Invite peers as friend…" at bounding box center [252, 142] width 220 height 150
click at [317, 155] on span "Add Friend" at bounding box center [322, 157] width 27 height 5
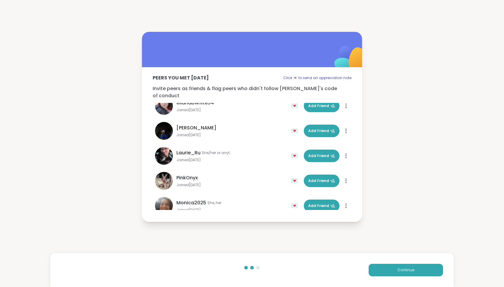
scroll to position [193, 0]
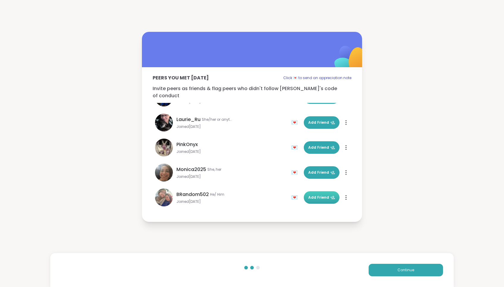
click at [315, 197] on span "Add Friend" at bounding box center [322, 197] width 27 height 5
click at [357, 95] on div "Peers you met today Click 💌 to send an appreciation note Invite peers as friend…" at bounding box center [252, 127] width 504 height 254
click at [357, 257] on div "Continue" at bounding box center [252, 270] width 404 height 34
click at [357, 268] on span "Continue" at bounding box center [406, 270] width 17 height 5
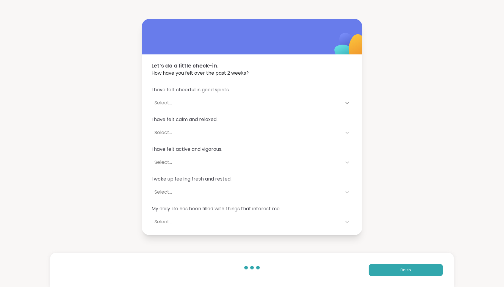
click at [346, 103] on icon at bounding box center [348, 103] width 4 height 2
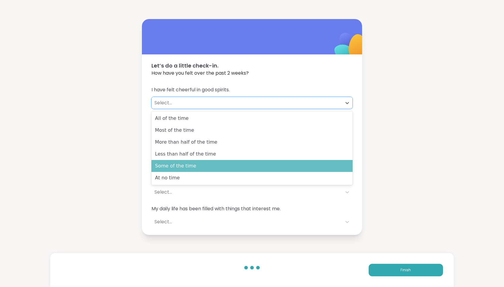
click at [342, 162] on div "Some of the time" at bounding box center [252, 166] width 201 height 12
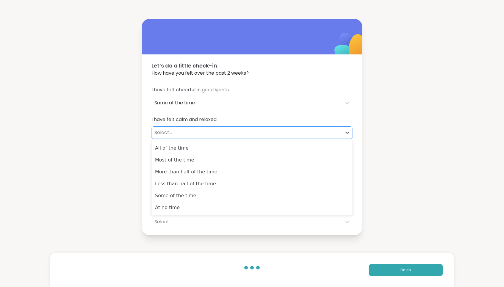
click at [336, 127] on div "Select..." at bounding box center [247, 133] width 191 height 12
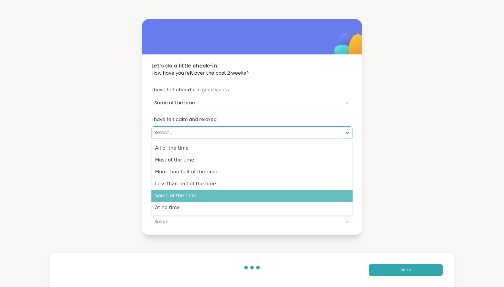
click at [323, 194] on div "Some of the time" at bounding box center [252, 196] width 201 height 12
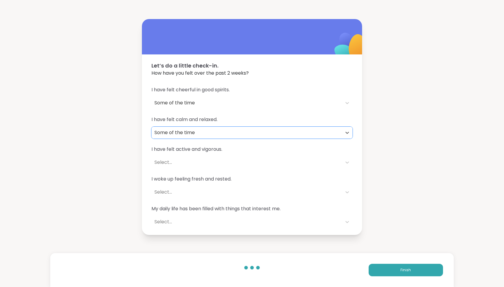
click at [325, 159] on div "Select..." at bounding box center [247, 162] width 185 height 7
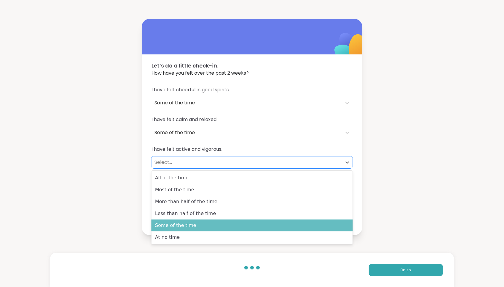
click at [323, 224] on div "Some of the time" at bounding box center [252, 226] width 201 height 12
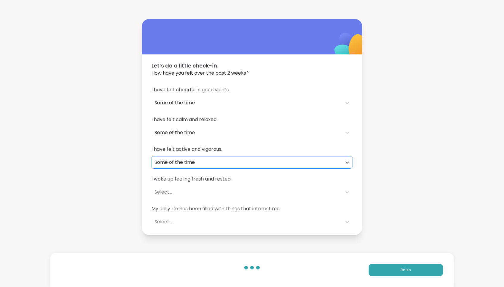
click at [265, 189] on div "Select..." at bounding box center [247, 192] width 185 height 7
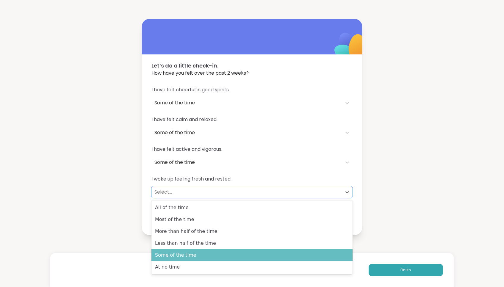
click at [280, 251] on div "Some of the time" at bounding box center [252, 256] width 201 height 12
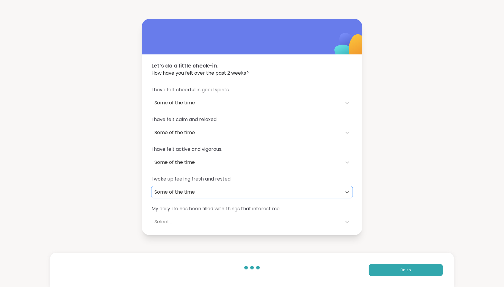
click at [283, 219] on div "Select..." at bounding box center [247, 222] width 185 height 7
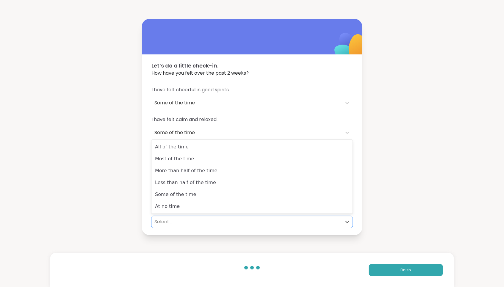
click at [357, 189] on div "Let’s do a little check-in. How have you felt over the past 2 weeks? I have fel…" at bounding box center [252, 127] width 504 height 254
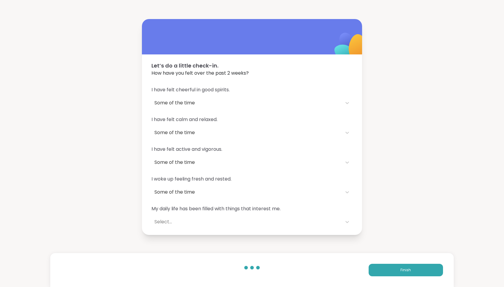
click at [320, 220] on div "Select..." at bounding box center [247, 222] width 185 height 7
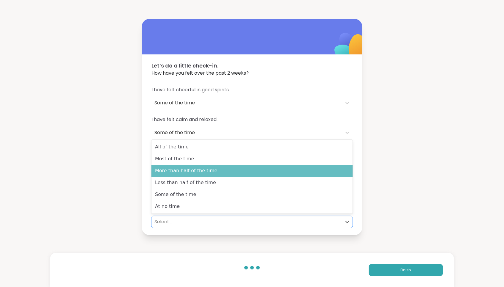
click at [325, 174] on div "More than half of the time" at bounding box center [252, 171] width 201 height 12
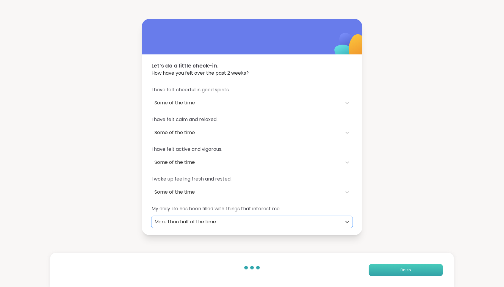
click at [357, 271] on span "Finish" at bounding box center [406, 270] width 10 height 5
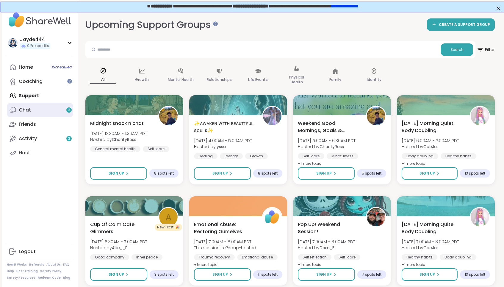
click at [46, 113] on link "Chat 3" at bounding box center [40, 110] width 66 height 14
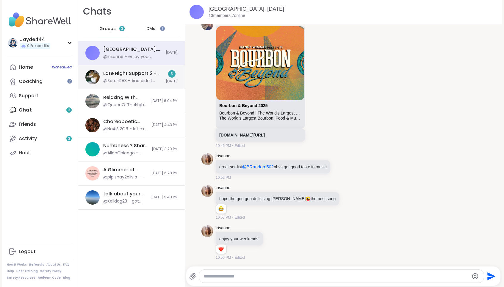
click at [148, 79] on div "@SarahR83 - And didn't make it into the session before it timed out" at bounding box center [132, 81] width 59 height 6
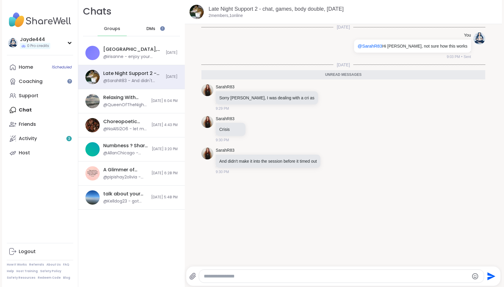
click at [282, 275] on textarea "Type your message" at bounding box center [336, 277] width 265 height 6
type textarea "**********"
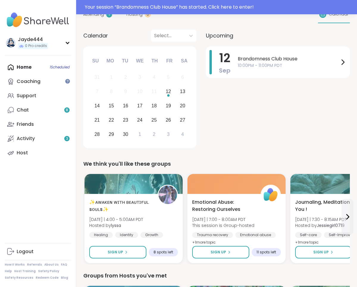
scroll to position [71, 0]
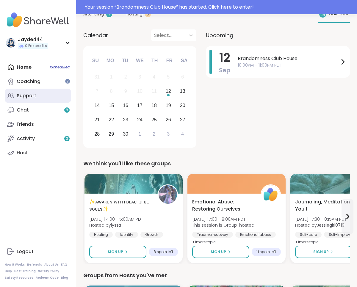
click at [35, 97] on div "Support" at bounding box center [27, 96] width 20 height 7
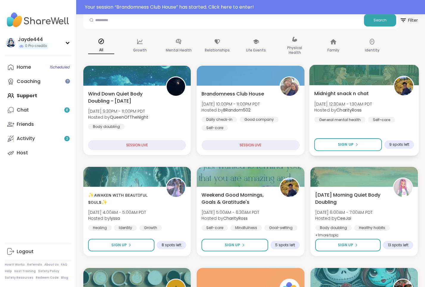
scroll to position [44, 0]
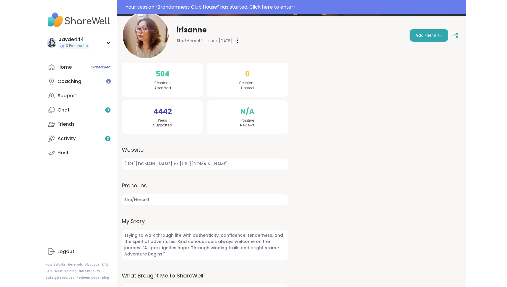
scroll to position [112, 0]
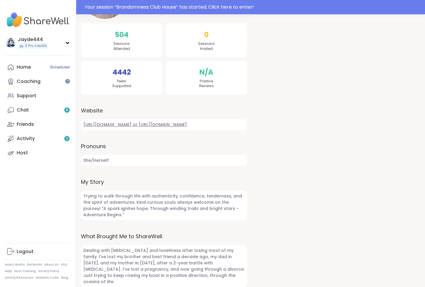
click at [197, 127] on link "https://medium.com/@irishamada or https://medium.com/@irisanneh" at bounding box center [164, 124] width 166 height 11
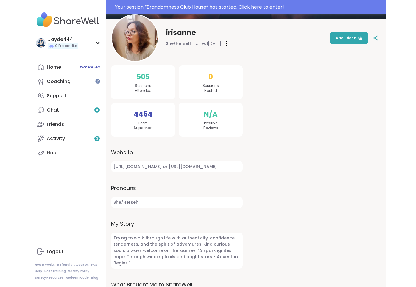
scroll to position [0, 0]
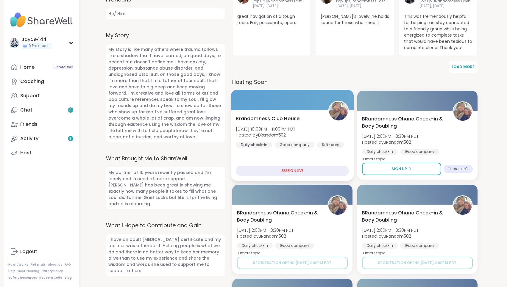
scroll to position [210, 0]
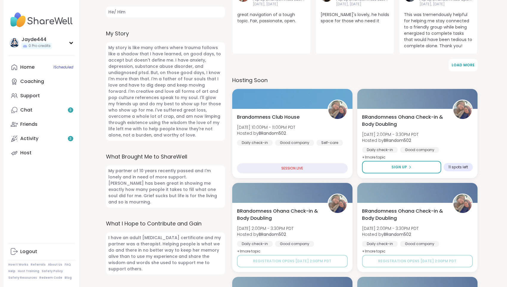
click at [185, 168] on span "My partner of 10 years recently passed and I'm lonely and in need of more suppo…" at bounding box center [165, 187] width 119 height 42
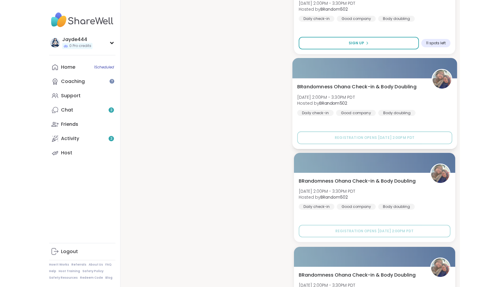
scroll to position [573, 0]
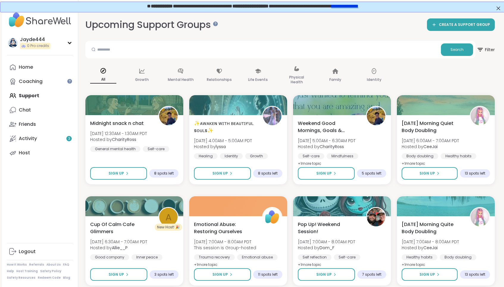
click at [46, 96] on div "Home Coaching Support Chat Friends Activity 3 Host" at bounding box center [40, 110] width 66 height 100
click at [24, 109] on div "Chat" at bounding box center [25, 110] width 12 height 7
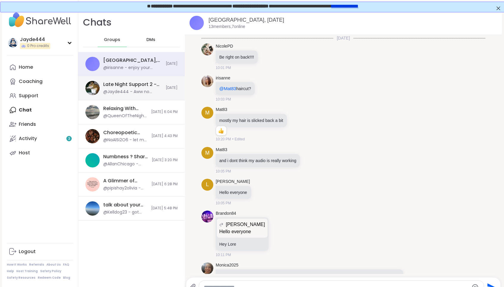
scroll to position [1065, 0]
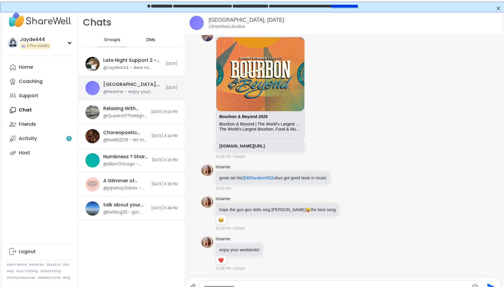
click at [133, 92] on div "@irisanne - enjoy your weekends!" at bounding box center [132, 92] width 59 height 6
click at [130, 85] on div "Brandomness Club House, Sep 13" at bounding box center [132, 84] width 59 height 7
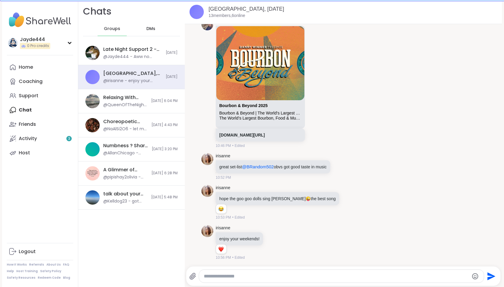
click at [116, 28] on span "Groups" at bounding box center [112, 29] width 16 height 6
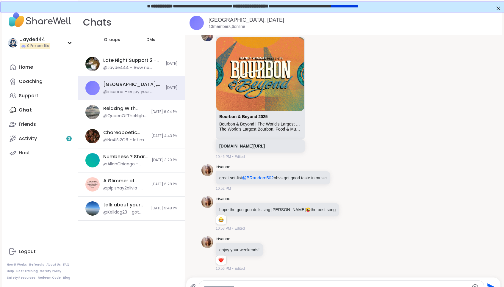
click at [151, 36] on div "DMs" at bounding box center [151, 40] width 29 height 14
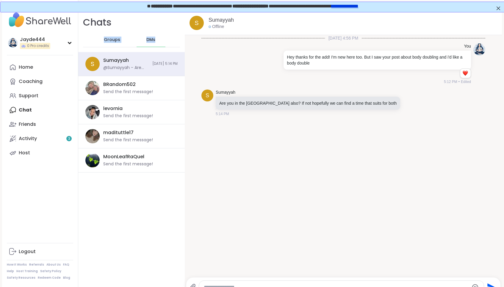
drag, startPoint x: 155, startPoint y: 41, endPoint x: 99, endPoint y: 40, distance: 55.7
click at [99, 40] on div "Groups DMs" at bounding box center [131, 40] width 97 height 15
click at [158, 94] on div "BRandom502 Send the first message!" at bounding box center [138, 88] width 71 height 14
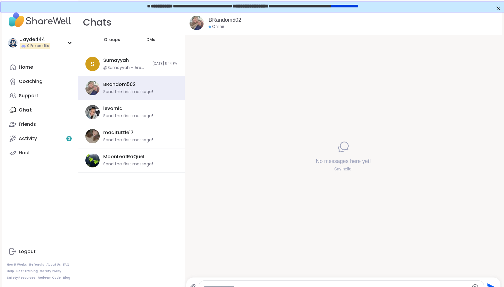
scroll to position [11, 0]
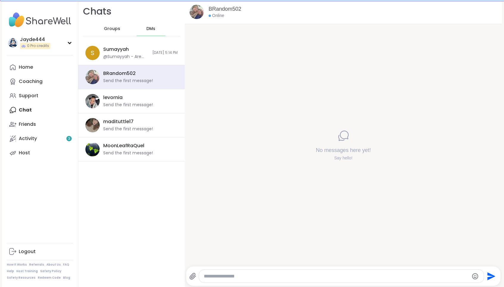
click at [267, 279] on textarea "Type your message" at bounding box center [336, 277] width 265 height 6
paste textarea "**********"
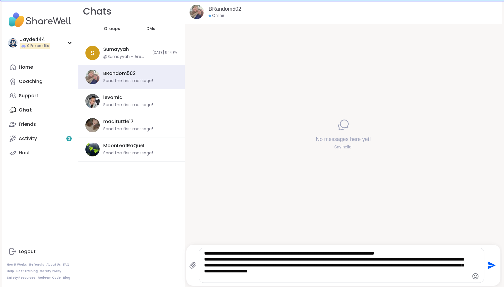
drag, startPoint x: 350, startPoint y: 272, endPoint x: 201, endPoint y: 260, distance: 150.0
click at [201, 260] on div "**********" at bounding box center [341, 265] width 285 height 35
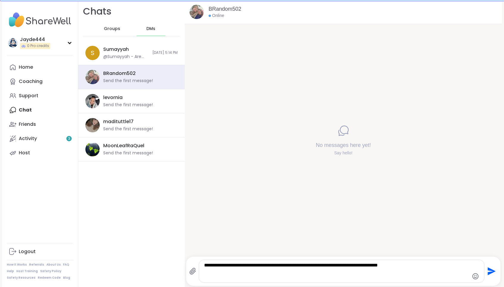
type textarea "**********"
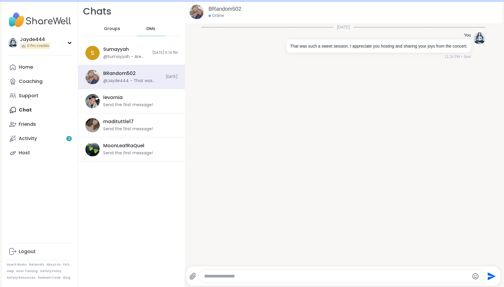
click at [262, 276] on textarea "Type your message" at bounding box center [336, 277] width 265 height 6
paste textarea "**********"
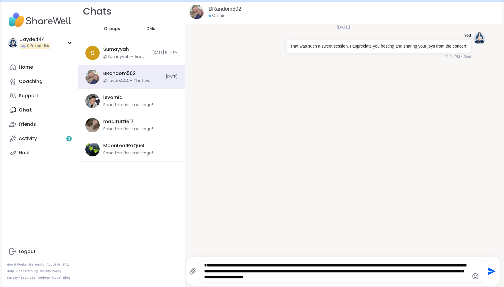
click at [477, 275] on icon "Emoji picker" at bounding box center [475, 276] width 7 height 7
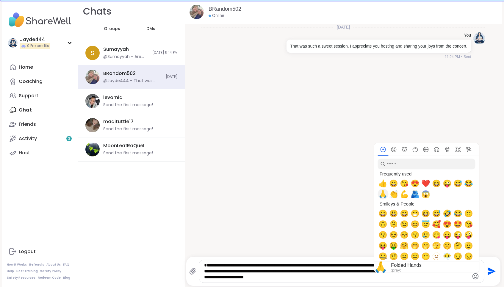
click at [383, 198] on span "🙏" at bounding box center [383, 194] width 9 height 8
click at [324, 272] on textarea "**********" at bounding box center [336, 272] width 265 height 18
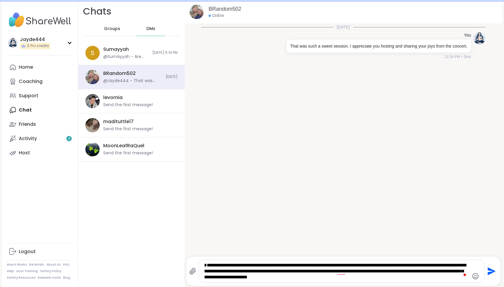
drag, startPoint x: 206, startPoint y: 266, endPoint x: 195, endPoint y: 266, distance: 11.0
click at [195, 266] on div "**********" at bounding box center [336, 271] width 295 height 23
type textarea "**********"
click at [489, 274] on icon "Send" at bounding box center [492, 272] width 8 height 8
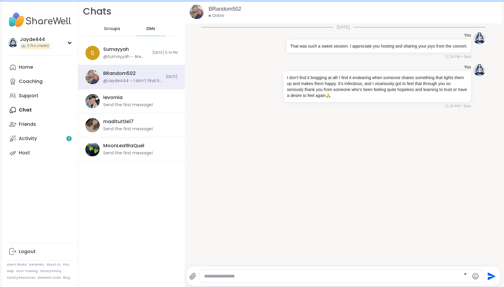
click at [394, 188] on div "Today You That was such a sweet session. I appreciate you hosting and sharing y…" at bounding box center [343, 143] width 317 height 239
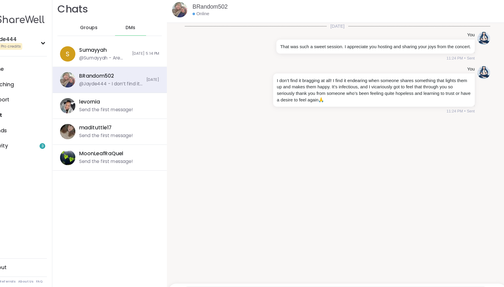
scroll to position [11, 1]
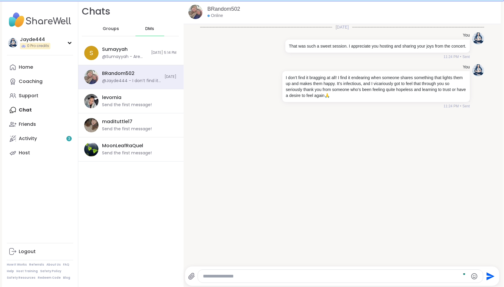
click at [406, 183] on div "Today You That was such a sweet session. I appreciate you hosting and sharing y…" at bounding box center [342, 143] width 317 height 239
click at [387, 187] on div "Today You That was such a sweet session. I appreciate you hosting and sharing y…" at bounding box center [342, 143] width 317 height 239
click at [169, 200] on div "Chats Groups DMs S Sumayyah @Sumayyah - Are you in the uk also? If not hopefull…" at bounding box center [130, 143] width 107 height 287
click at [164, 91] on div "levornia Send the first message!" at bounding box center [130, 101] width 107 height 24
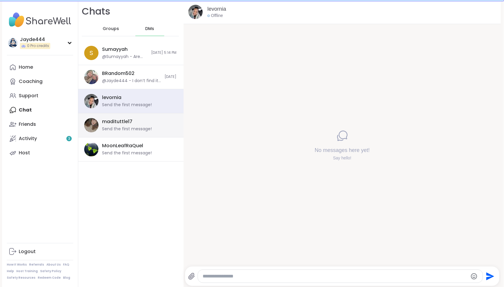
click at [158, 133] on div "madituttle17 Send the first message!" at bounding box center [130, 125] width 107 height 24
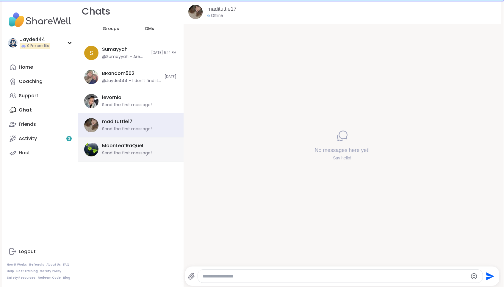
click at [155, 153] on div "MoonLeafRaQuel Send the first message!" at bounding box center [137, 150] width 71 height 14
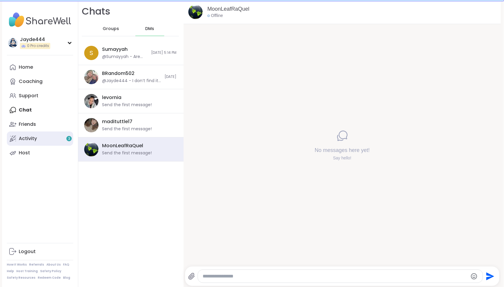
click at [52, 141] on link "Activity 3" at bounding box center [40, 139] width 66 height 14
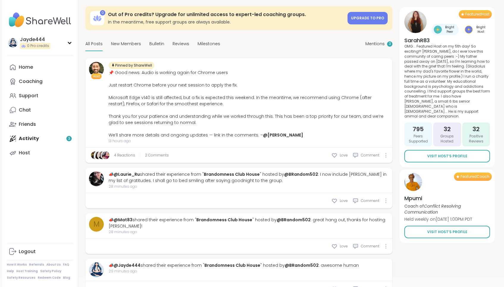
scroll to position [43, 0]
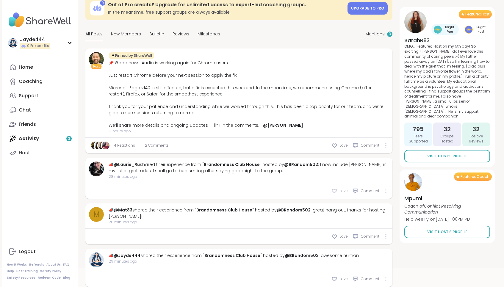
click at [335, 190] on icon at bounding box center [335, 191] width 6 height 6
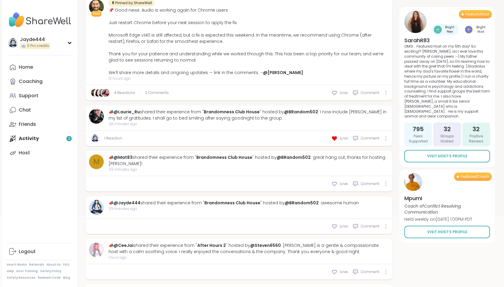
scroll to position [0, 0]
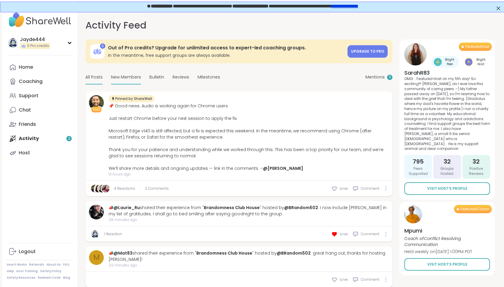
click at [130, 78] on span "New Members" at bounding box center [126, 77] width 30 height 6
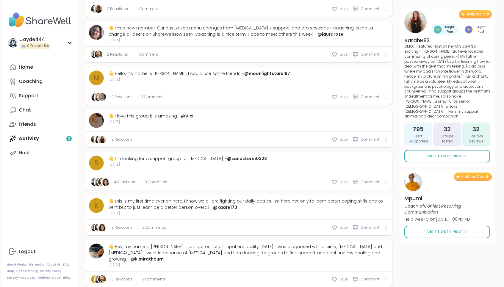
scroll to position [380, 0]
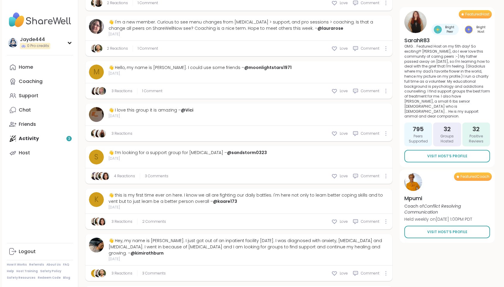
click at [284, 178] on div "4 Reactions 3 Comments Love Comment" at bounding box center [238, 176] width 307 height 15
click at [339, 222] on div "Love" at bounding box center [340, 222] width 16 height 6
click at [160, 219] on span "2 Comments" at bounding box center [157, 221] width 24 height 5
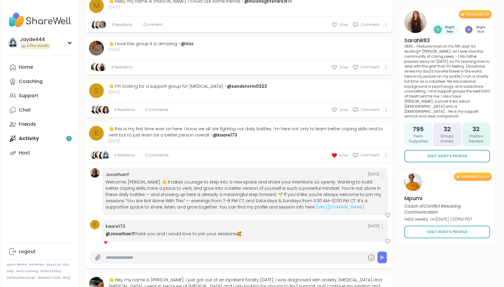
scroll to position [448, 0]
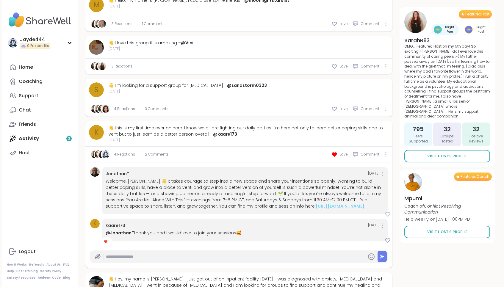
click at [389, 215] on icon at bounding box center [388, 215] width 4 height 4
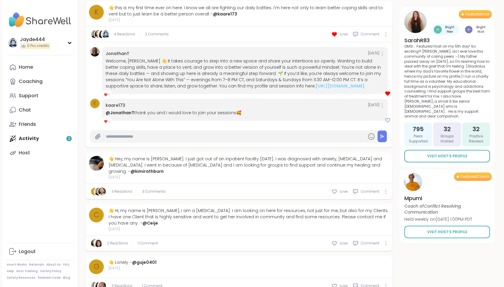
scroll to position [597, 0]
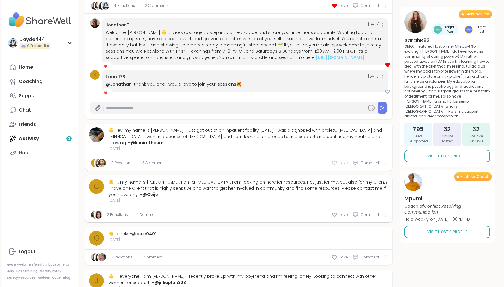
click at [336, 160] on icon at bounding box center [335, 163] width 6 height 6
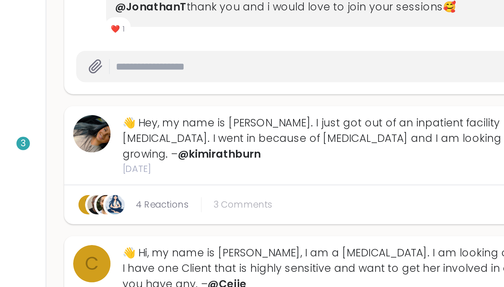
click at [150, 161] on span "3 Comments" at bounding box center [157, 163] width 24 height 5
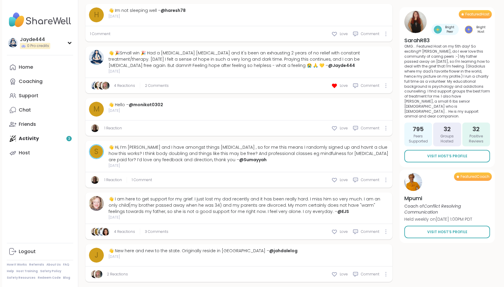
scroll to position [1396, 0]
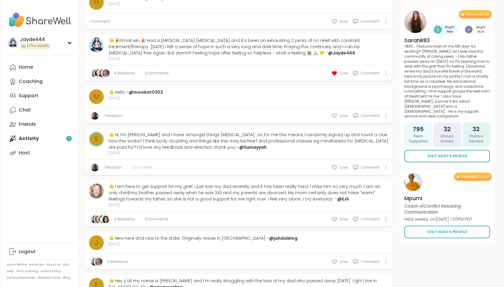
click at [141, 165] on span "1 Comment" at bounding box center [142, 167] width 20 height 5
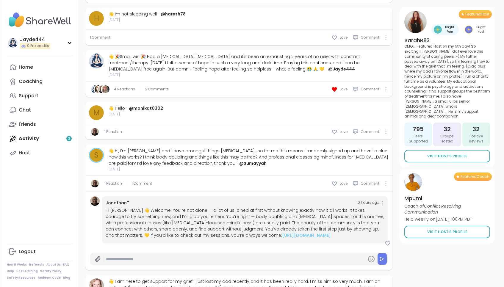
scroll to position [1369, 0]
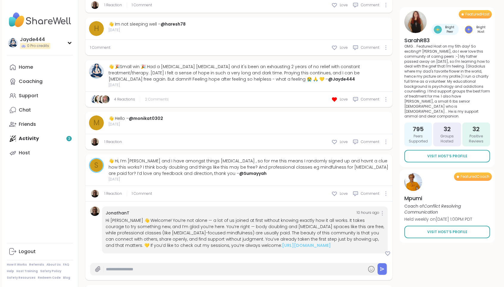
click at [152, 97] on span "2 Comments" at bounding box center [157, 99] width 24 height 5
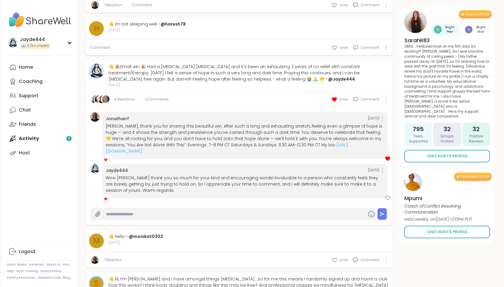
click at [91, 183] on div at bounding box center [95, 181] width 10 height 35
click at [109, 197] on span "1" at bounding box center [109, 199] width 1 height 4
click at [105, 197] on span "❤️" at bounding box center [106, 199] width 4 height 4
click at [159, 179] on div "Wow Jonathan thank you so much for your kind and encouraging words! Invaluable …" at bounding box center [245, 184] width 279 height 19
click at [107, 197] on span "❤️" at bounding box center [106, 199] width 4 height 4
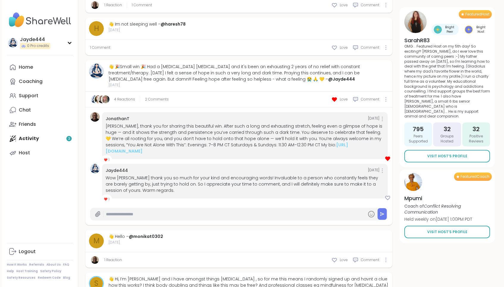
click at [109, 158] on span "1" at bounding box center [109, 160] width 1 height 4
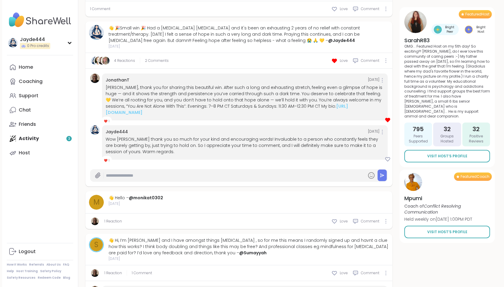
scroll to position [1404, 0]
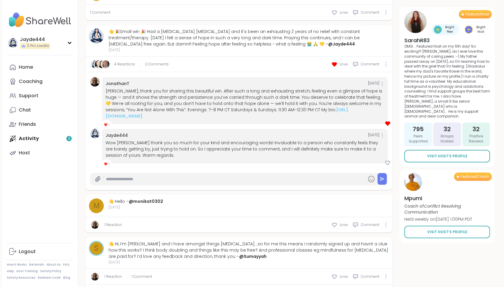
click at [117, 62] on link "4 Reactions" at bounding box center [124, 64] width 21 height 5
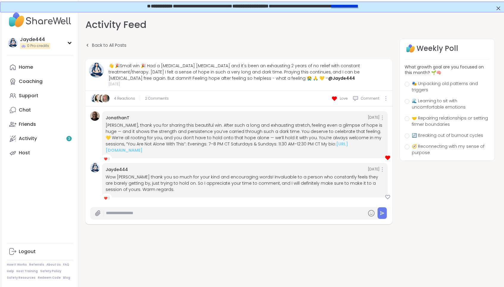
click at [127, 102] on div "4 Reactions 2 Comments Love Comment" at bounding box center [238, 99] width 307 height 16
click at [128, 98] on link "4 Reactions" at bounding box center [124, 98] width 21 height 5
click at [474, 108] on span "🌊 Learning to sit with uncomfortable emotions" at bounding box center [451, 104] width 78 height 13
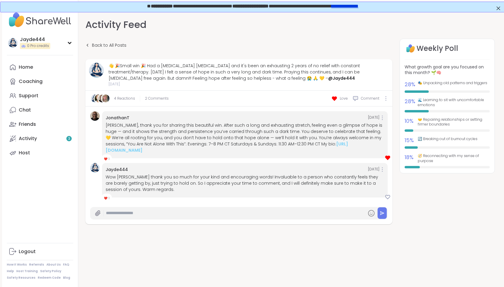
scroll to position [17, 1]
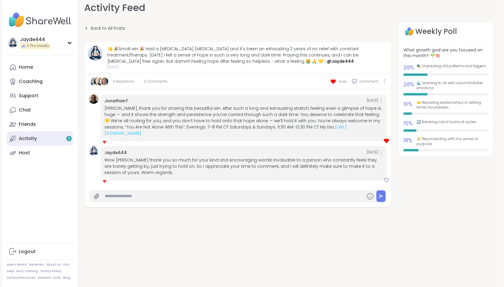
click at [33, 143] on link "Activity 3" at bounding box center [40, 139] width 66 height 14
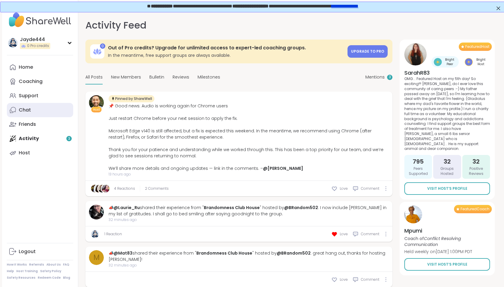
click at [31, 110] on link "Chat" at bounding box center [40, 110] width 66 height 14
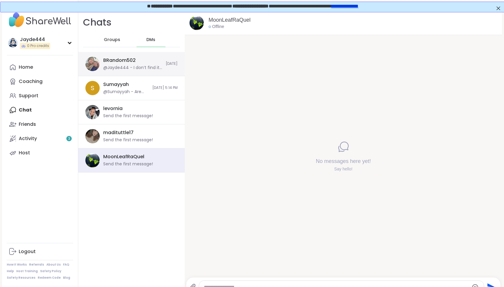
click at [147, 69] on div "@Jayde444 - I don’t find it bragging at all! I find it endearing when someone s…" at bounding box center [132, 68] width 59 height 6
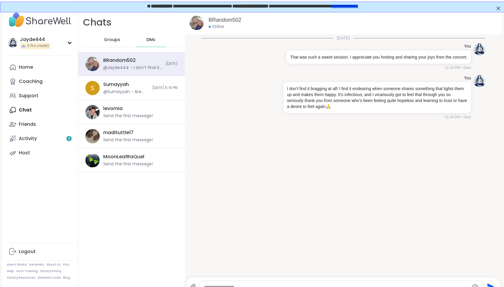
click at [106, 40] on span "Groups" at bounding box center [112, 40] width 16 height 6
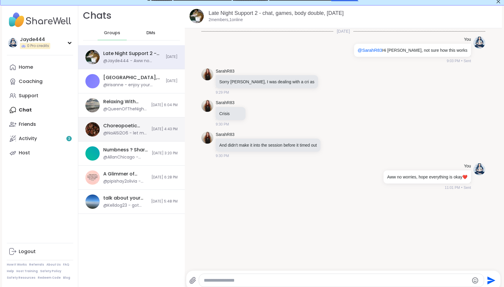
scroll to position [8, 0]
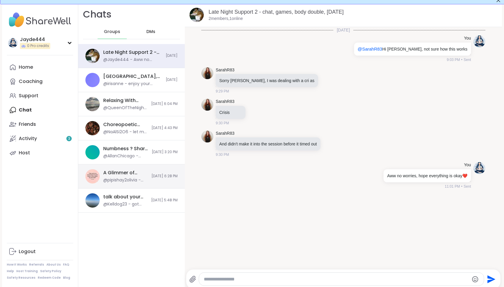
click at [127, 175] on div "A Glimmer of Hope, Sep 09" at bounding box center [125, 173] width 45 height 7
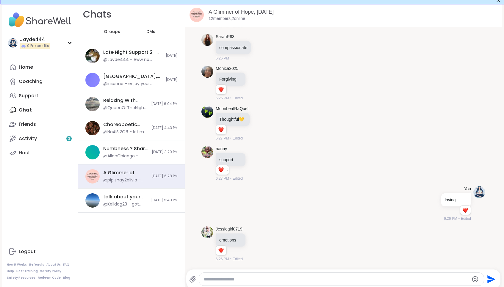
scroll to position [1188, 0]
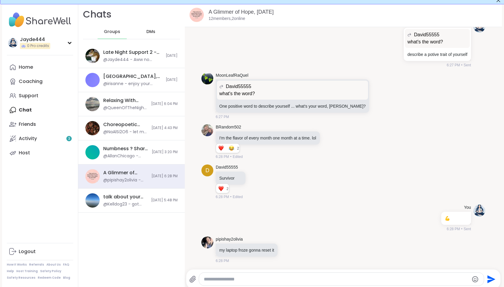
click at [151, 247] on div "Chats Groups DMs Late Night Support 2 - chat, games, body double, Sep 13 @Jayde…" at bounding box center [131, 146] width 107 height 287
click at [140, 248] on div "Chats Groups DMs Late Night Support 2 - chat, games, body double, Sep 13 @Jayde…" at bounding box center [131, 146] width 107 height 287
click at [119, 156] on div "@AllanChicago - That is something I definitely understand and agree to. But, I …" at bounding box center [125, 156] width 45 height 6
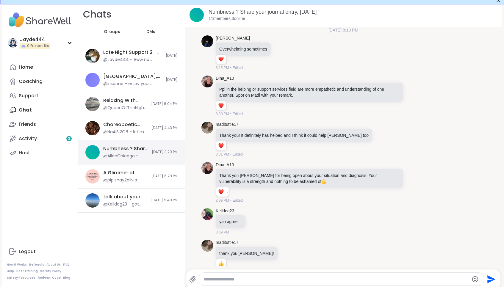
scroll to position [295, 0]
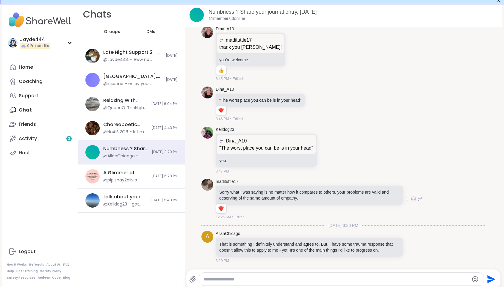
click at [208, 183] on img at bounding box center [208, 185] width 12 height 12
click at [219, 183] on link "madituttle17" at bounding box center [227, 182] width 23 height 6
click at [154, 262] on div "Chats Groups DMs Late Night Support 2 - chat, games, body double, Sep 13 @Jayde…" at bounding box center [131, 146] width 107 height 287
click at [158, 34] on div "DMs" at bounding box center [151, 32] width 29 height 14
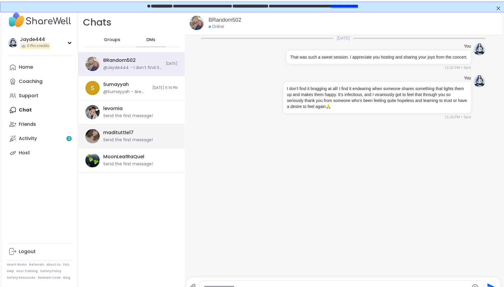
click at [137, 138] on div "Send the first message!" at bounding box center [128, 140] width 50 height 6
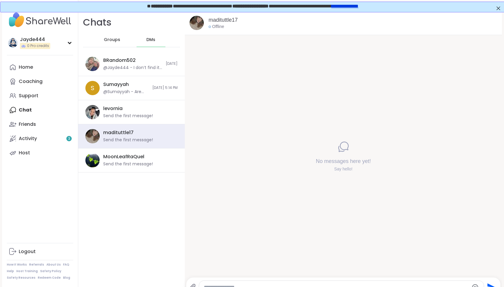
scroll to position [11, 0]
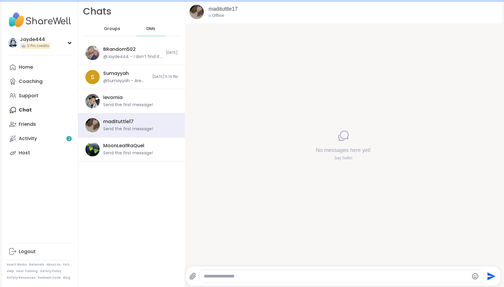
click at [262, 272] on div at bounding box center [341, 276] width 285 height 13
click at [259, 278] on textarea "Type your message" at bounding box center [336, 277] width 265 height 6
click at [222, 277] on textarea "**********" at bounding box center [336, 277] width 265 height 6
click at [225, 277] on textarea "**********" at bounding box center [336, 277] width 265 height 6
type textarea "**********"
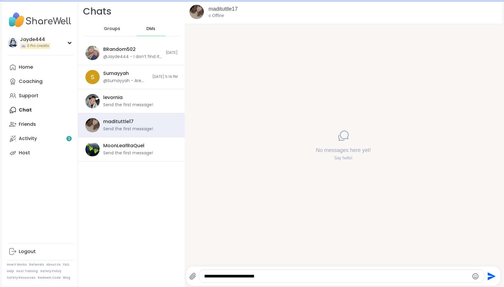
click at [281, 279] on div "**********" at bounding box center [341, 276] width 285 height 13
click at [492, 275] on icon "Send" at bounding box center [492, 276] width 8 height 8
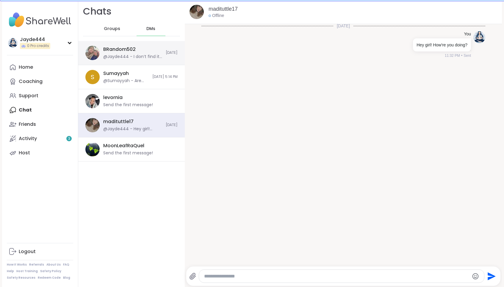
click at [135, 48] on div "BRandom502" at bounding box center [119, 49] width 32 height 7
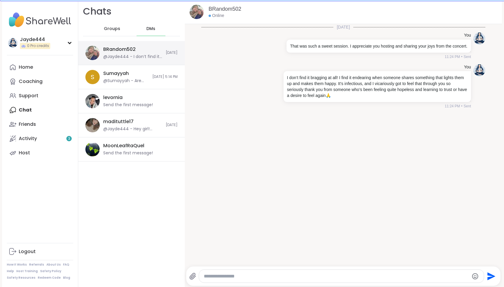
click at [139, 56] on div "@Jayde444 - I don’t find it bragging at all! I find it endearing when someone s…" at bounding box center [132, 57] width 59 height 6
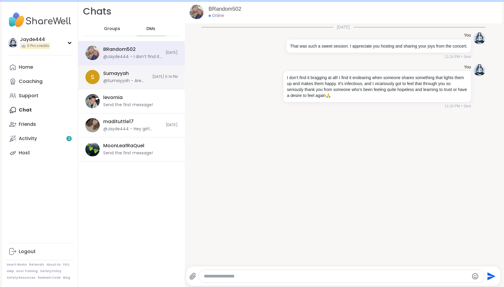
click at [133, 83] on div "@Sumayyah - Are you in the uk also? If not hopefully we can find a time that su…" at bounding box center [126, 81] width 46 height 6
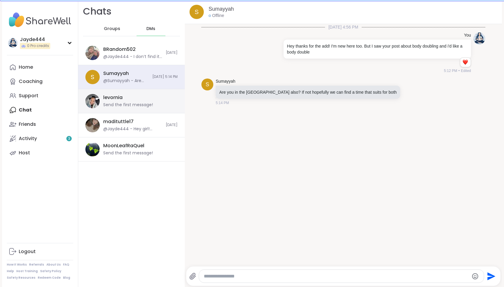
click at [126, 109] on div "levornia Send the first message!" at bounding box center [131, 101] width 107 height 24
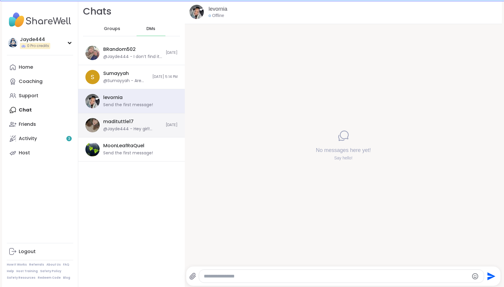
click at [123, 124] on div "madituttle17" at bounding box center [118, 122] width 30 height 7
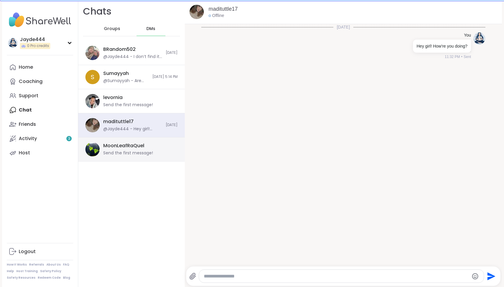
click at [126, 153] on div "Send the first message!" at bounding box center [128, 153] width 50 height 6
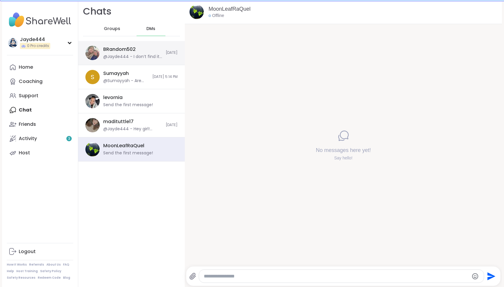
click at [120, 59] on div "@Jayde444 - I don’t find it bragging at all! I find it endearing when someone s…" at bounding box center [132, 57] width 59 height 6
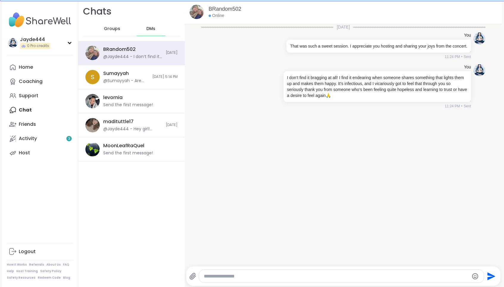
click at [103, 33] on div "Groups" at bounding box center [112, 29] width 29 height 14
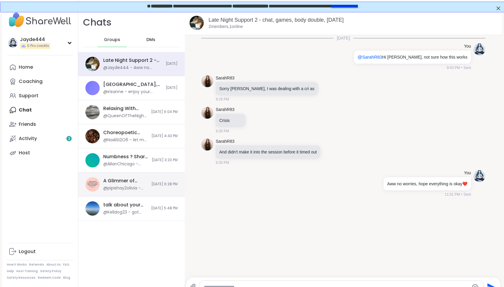
click at [128, 184] on div "A Glimmer of Hope, Sep 09 @pipishay2olivia - my laptop froze gonna reset it" at bounding box center [125, 185] width 45 height 14
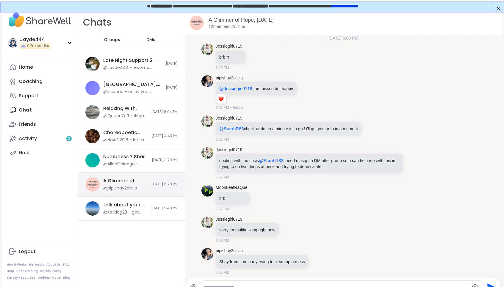
scroll to position [1188, 0]
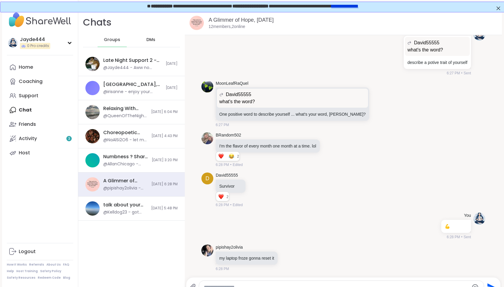
click at [242, 23] on div "A Glimmer of Hope, Sep 09" at bounding box center [353, 19] width 289 height 7
click at [239, 20] on link "A Glimmer of Hope, Sep 09" at bounding box center [241, 20] width 65 height 6
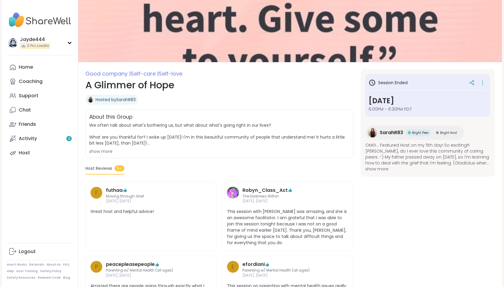
scroll to position [25, 0]
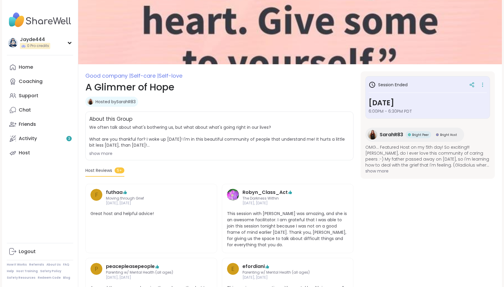
click at [136, 76] on span "Self-care |" at bounding box center [145, 75] width 28 height 7
click at [167, 73] on span "Self-love" at bounding box center [171, 75] width 24 height 7
click at [110, 76] on span "Good company |" at bounding box center [107, 75] width 45 height 7
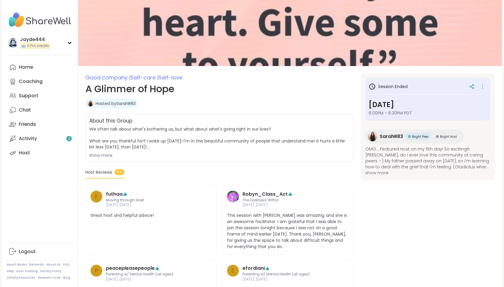
scroll to position [0, 0]
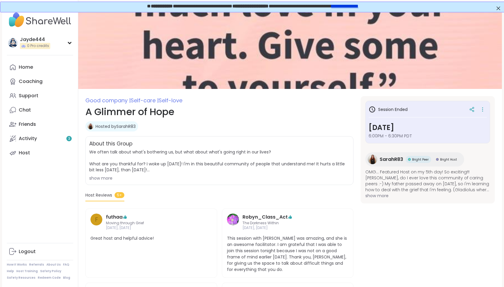
click at [141, 54] on img at bounding box center [290, 50] width 424 height 78
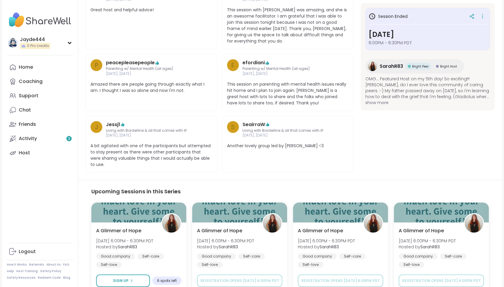
scroll to position [260, 0]
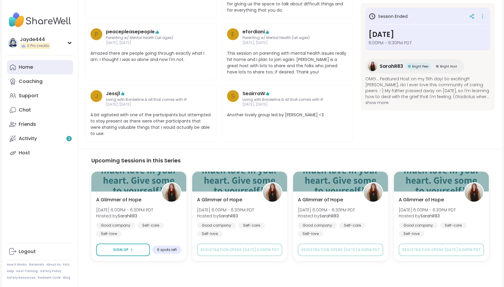
click at [38, 74] on link "Home" at bounding box center [40, 67] width 66 height 14
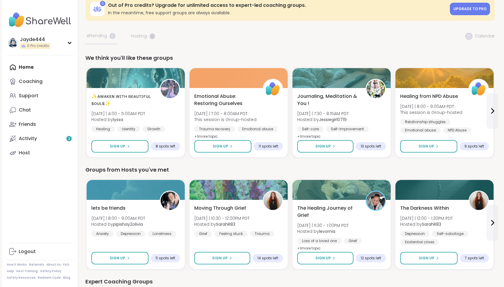
scroll to position [22, 0]
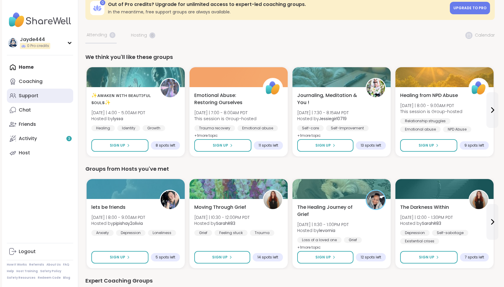
click at [38, 94] on link "Support" at bounding box center [40, 96] width 66 height 14
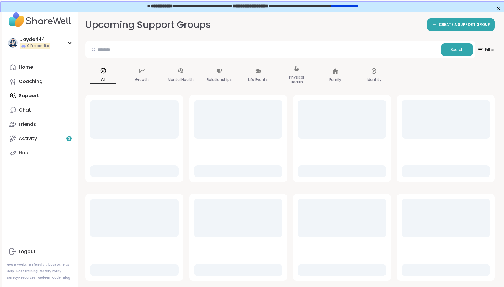
click at [226, 24] on div "Upcoming Support Groups CREATE A SUPPORT GROUP" at bounding box center [290, 24] width 410 height 13
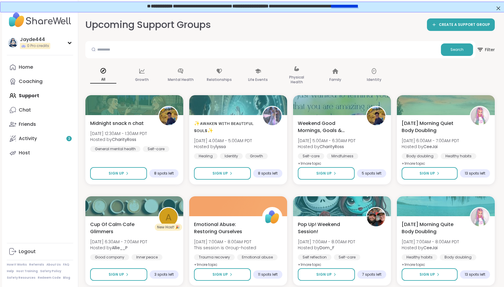
scroll to position [1, 0]
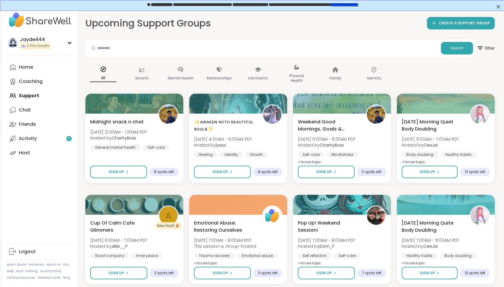
click at [226, 24] on div "Upcoming Support Groups CREATE A SUPPORT GROUP" at bounding box center [290, 23] width 410 height 13
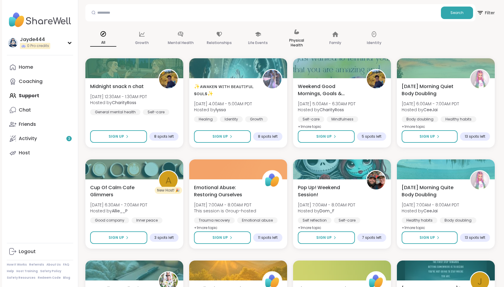
scroll to position [54, 0]
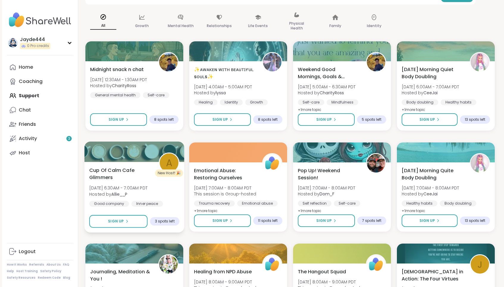
click at [121, 173] on span "Cup Of Calm Cafe Glimmers" at bounding box center [120, 174] width 63 height 15
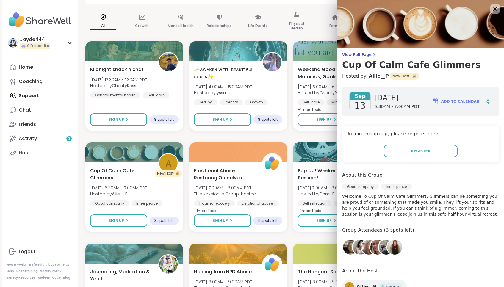
click at [429, 109] on div "Sep 13 Saturday 6:30AM - 7:00AM PDT Add to Calendar" at bounding box center [420, 101] width 157 height 29
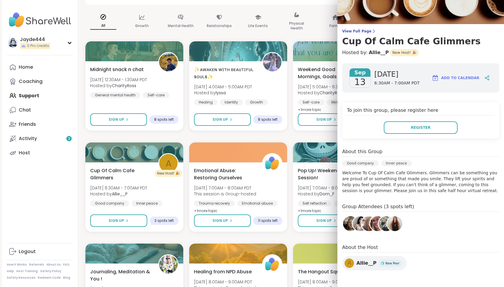
click at [401, 54] on span "New Host! 🎉" at bounding box center [404, 52] width 29 height 7
click at [398, 53] on span "New Host! 🎉" at bounding box center [404, 52] width 29 height 7
click at [362, 32] on span "View Full Page" at bounding box center [420, 31] width 157 height 5
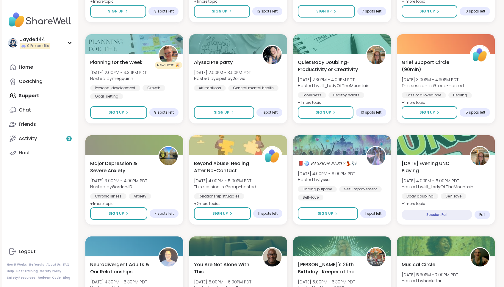
scroll to position [732, 0]
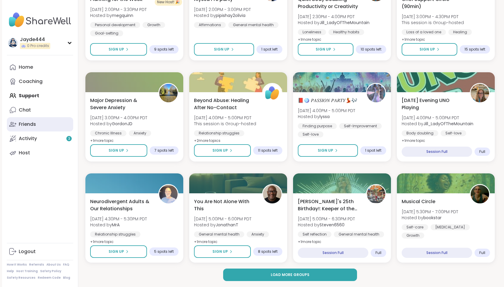
click at [48, 127] on link "Friends" at bounding box center [40, 124] width 66 height 14
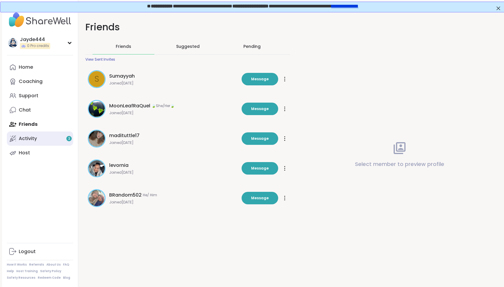
click at [41, 134] on link "Activity 3" at bounding box center [40, 139] width 66 height 14
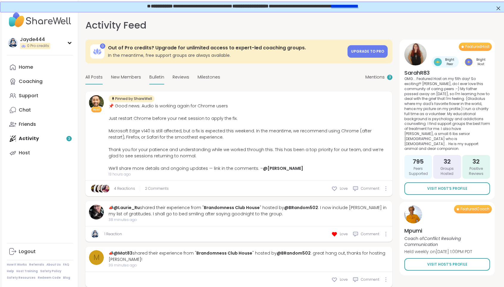
click at [153, 77] on span "Bulletin" at bounding box center [157, 77] width 15 height 6
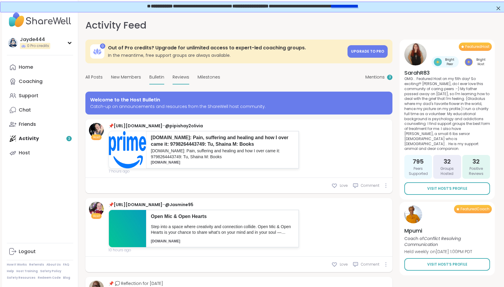
click at [179, 77] on span "Reviews" at bounding box center [181, 77] width 17 height 6
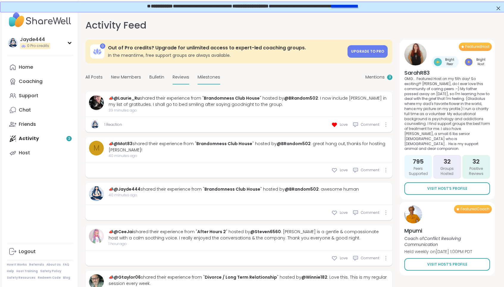
click at [215, 82] on div "Milestones" at bounding box center [209, 78] width 23 height 14
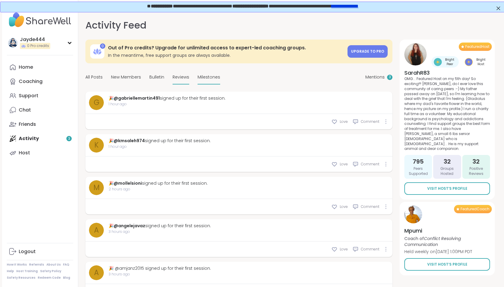
click at [184, 79] on span "Reviews" at bounding box center [181, 77] width 17 height 6
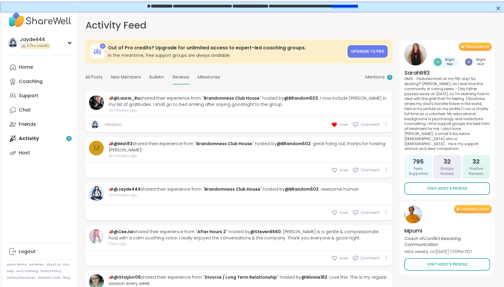
click at [289, 74] on div "All Posts New Members Bulletin Reviews Milestones Mentions 3" at bounding box center [238, 78] width 307 height 14
click at [207, 77] on span "Milestones" at bounding box center [209, 77] width 23 height 6
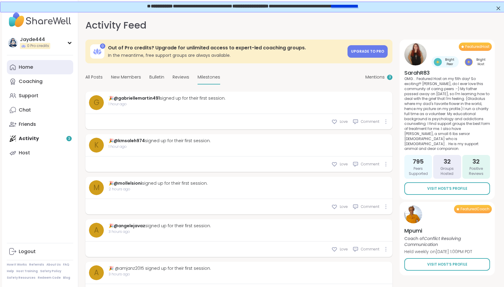
click at [34, 64] on link "Home" at bounding box center [40, 67] width 66 height 14
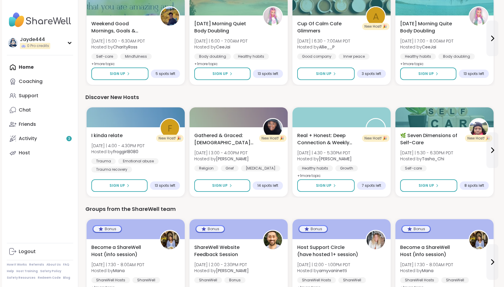
scroll to position [556, 0]
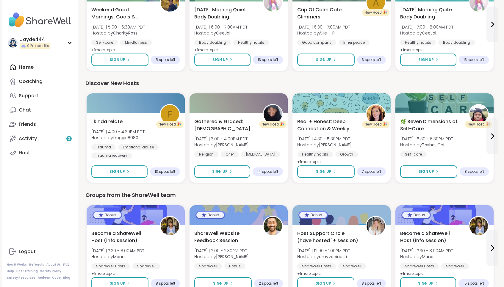
click at [267, 83] on div "Discover New Hosts" at bounding box center [290, 83] width 410 height 8
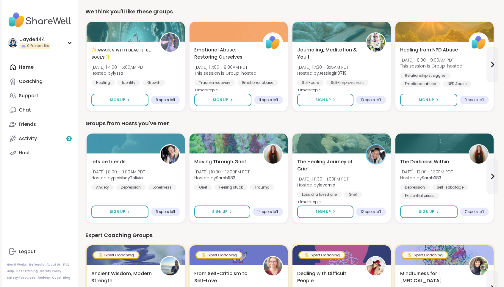
scroll to position [0, 0]
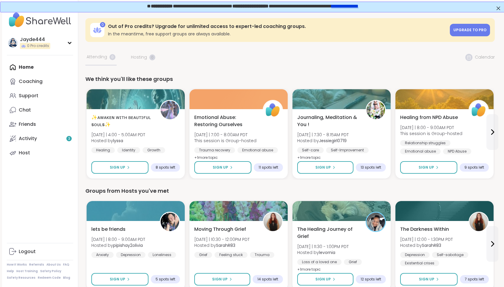
click at [29, 65] on div "Home Coaching Support Chat Friends Activity 3 Host" at bounding box center [40, 110] width 66 height 100
click at [27, 125] on div "Friends" at bounding box center [27, 124] width 17 height 7
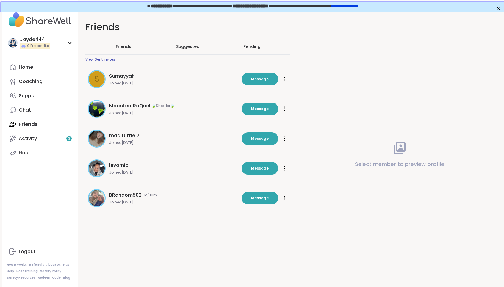
click at [187, 46] on span "Suggested" at bounding box center [188, 46] width 24 height 6
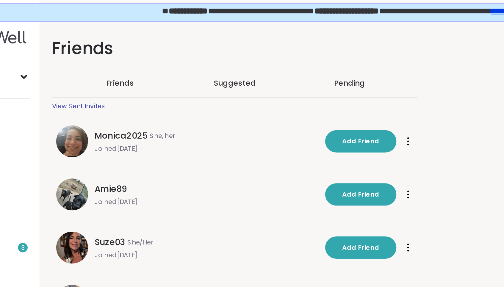
click at [219, 28] on h1 "Friends" at bounding box center [187, 27] width 205 height 13
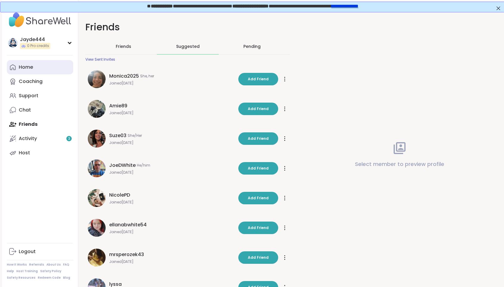
click at [28, 64] on div "Home" at bounding box center [26, 67] width 14 height 7
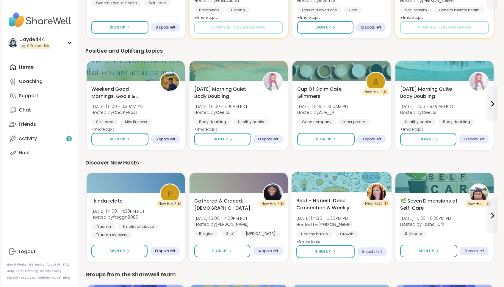
scroll to position [476, 0]
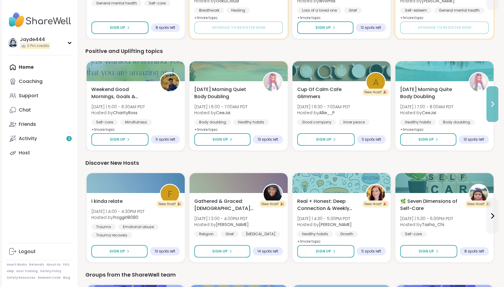
click at [492, 102] on icon at bounding box center [493, 104] width 2 height 5
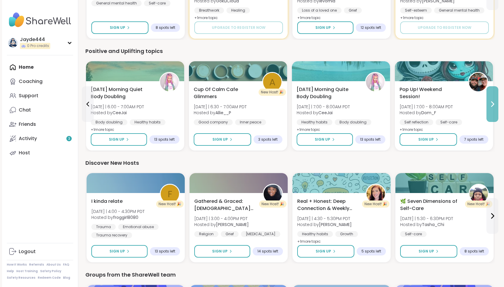
click at [492, 102] on icon at bounding box center [493, 104] width 2 height 5
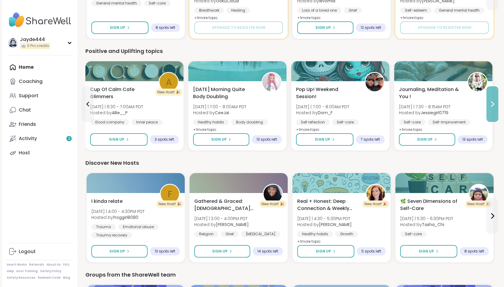
click at [492, 103] on icon at bounding box center [492, 104] width 7 height 7
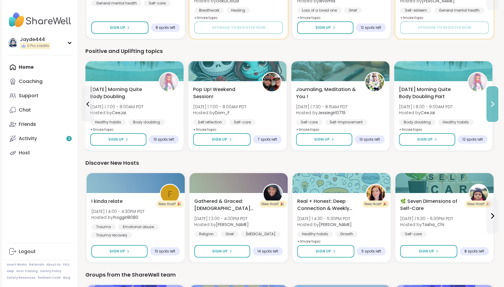
click at [492, 103] on icon at bounding box center [492, 104] width 7 height 7
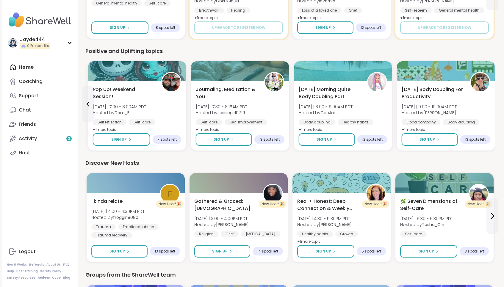
click at [492, 103] on div "Saturday Body Doubling For Productivity Sat 9/13 | 9:00 - 10:00AM PDT Hosted by…" at bounding box center [446, 115] width 98 height 69
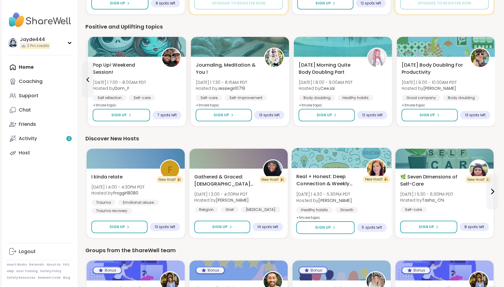
scroll to position [523, 0]
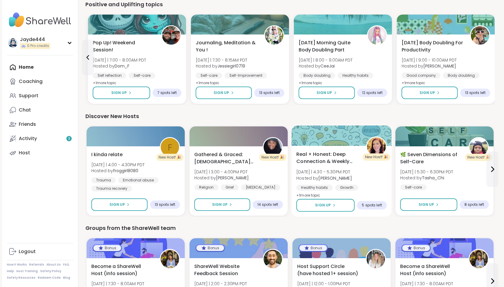
click at [359, 140] on div at bounding box center [342, 136] width 100 height 20
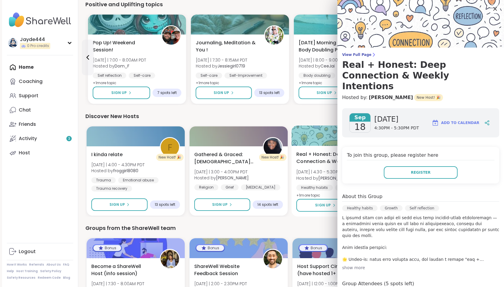
click at [359, 147] on div "To join this group, please register here Register" at bounding box center [420, 165] width 157 height 37
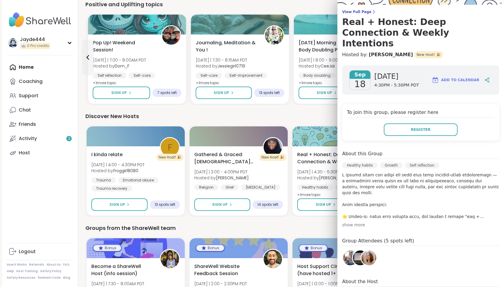
scroll to position [52, 0]
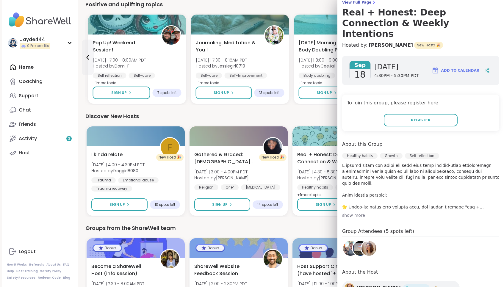
click at [361, 213] on div "show more" at bounding box center [420, 216] width 157 height 6
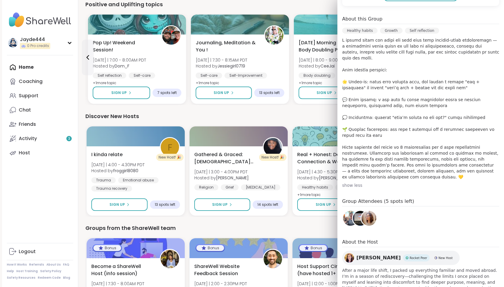
scroll to position [191, 0]
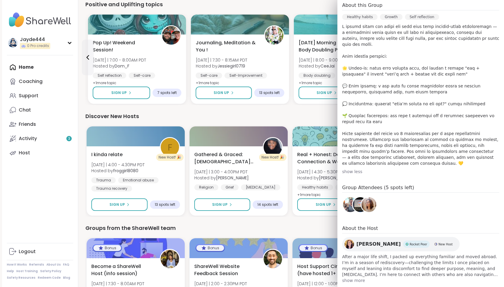
click at [358, 278] on span "show more" at bounding box center [420, 281] width 157 height 6
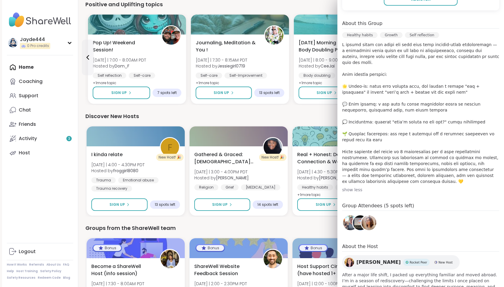
scroll to position [197, 0]
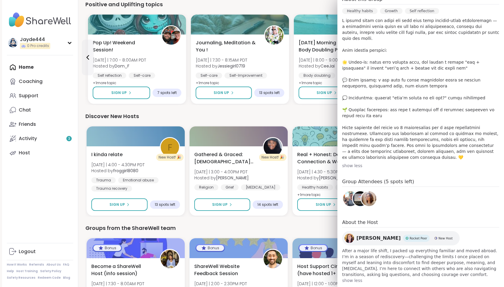
click at [402, 204] on div "Sep 18 Thursday 4:30PM - 5:30PM PDT Add to Calendar To join this group, please …" at bounding box center [421, 97] width 167 height 382
click at [443, 200] on div "Sep 18 Thursday 4:30PM - 5:30PM PDT Add to Calendar To join this group, please …" at bounding box center [421, 97] width 167 height 382
click at [389, 254] on span "After a major life shift, I packed up everything familiar and moved abroad. I’m…" at bounding box center [420, 263] width 157 height 30
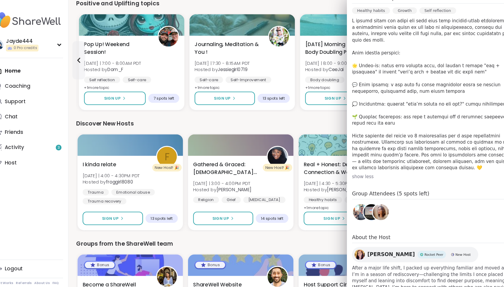
click at [367, 235] on span "[PERSON_NAME]" at bounding box center [379, 238] width 44 height 7
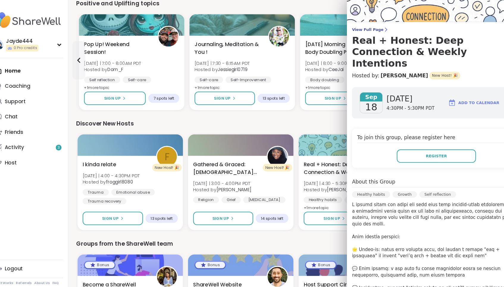
scroll to position [0, 0]
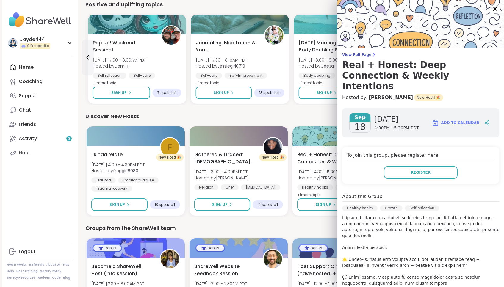
click at [495, 9] on icon at bounding box center [496, 9] width 4 height 4
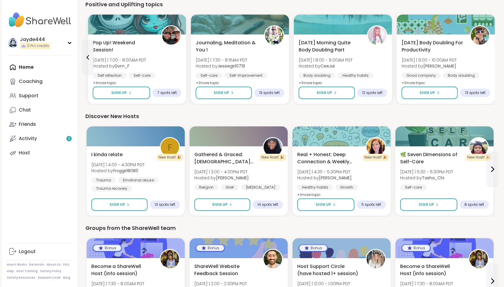
click at [493, 112] on div "Discover New Hosts" at bounding box center [290, 116] width 410 height 8
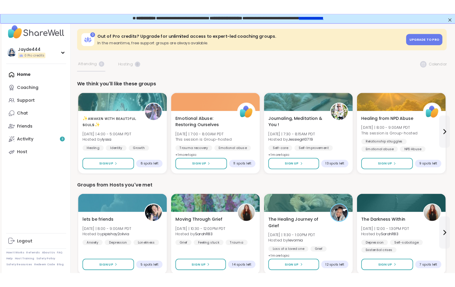
scroll to position [4, 0]
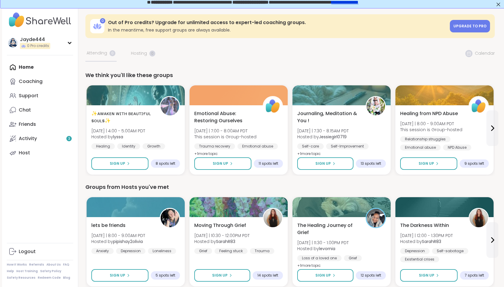
click at [434, 73] on div "We think you'll like these groups" at bounding box center [290, 75] width 410 height 8
click at [359, 71] on div "We think you'll like these groups" at bounding box center [290, 75] width 410 height 8
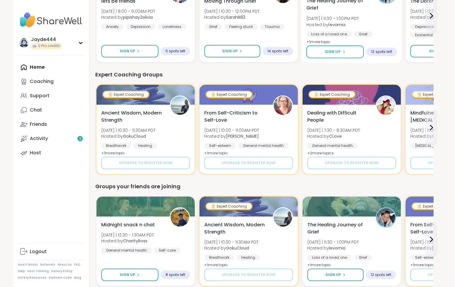
scroll to position [411, 1]
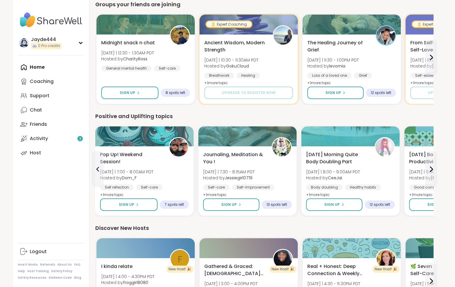
click at [291, 226] on div "Discover New Hosts" at bounding box center [264, 228] width 338 height 8
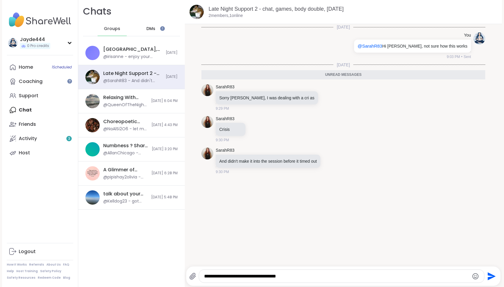
click at [474, 275] on icon "Emoji picker" at bounding box center [475, 276] width 7 height 7
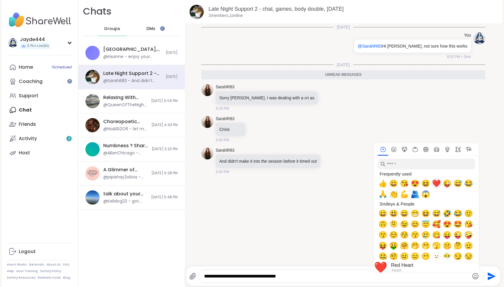
click at [437, 185] on span "❤️" at bounding box center [436, 184] width 9 height 8
click at [280, 278] on textarea "**********" at bounding box center [336, 277] width 265 height 6
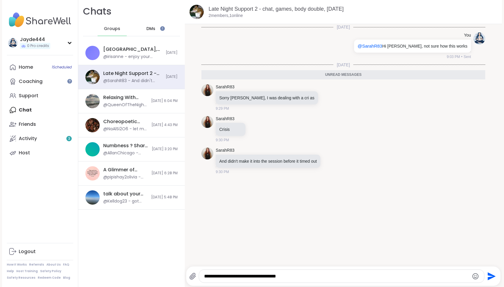
click at [309, 273] on div "**********" at bounding box center [341, 276] width 285 height 13
click at [308, 276] on textarea "**********" at bounding box center [336, 277] width 265 height 6
type textarea "**********"
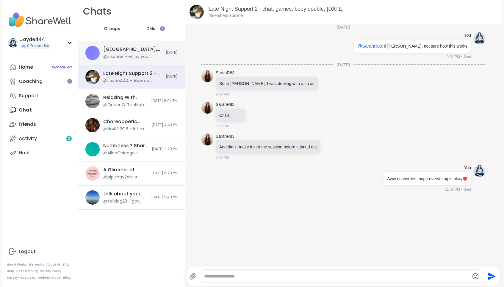
click at [121, 54] on div "@irisanne - enjoy your weekends!" at bounding box center [132, 57] width 59 height 6
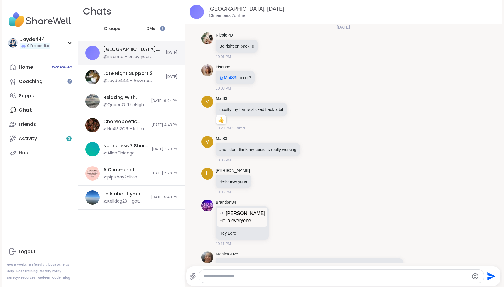
scroll to position [1065, 0]
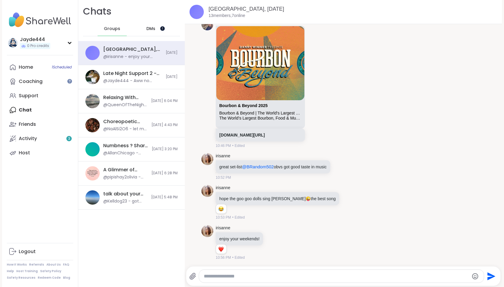
click at [164, 26] on div at bounding box center [162, 28] width 5 height 5
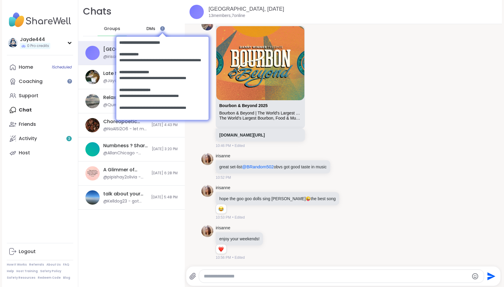
click at [155, 27] on body at bounding box center [162, 78] width 104 height 104
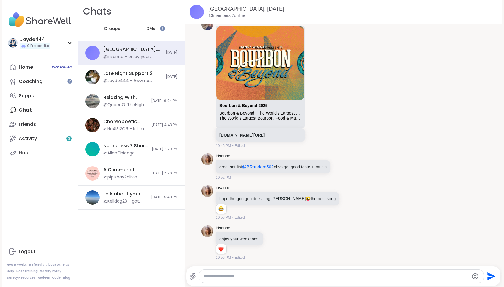
click at [155, 28] on span "DMs" at bounding box center [151, 29] width 9 height 6
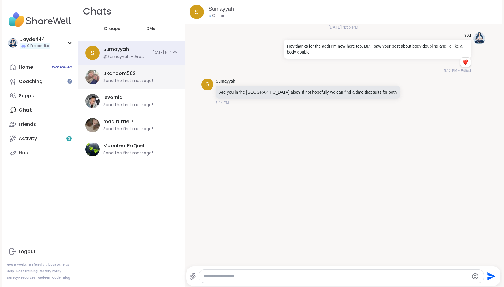
click at [166, 84] on div "BRandom502 Send the first message!" at bounding box center [131, 77] width 107 height 24
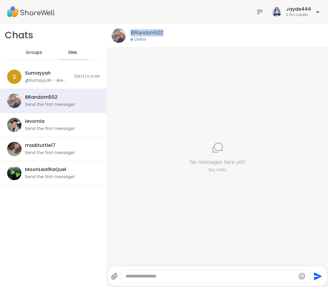
click at [180, 32] on div "BRandom502" at bounding box center [226, 32] width 192 height 7
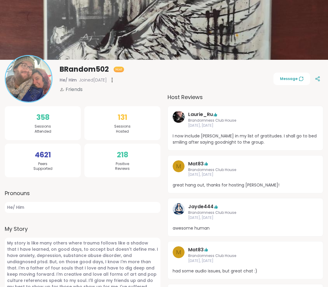
scroll to position [41, 0]
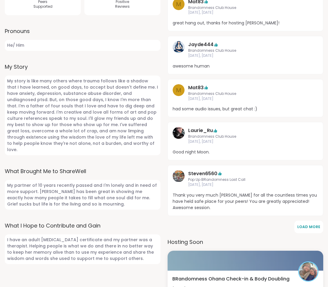
scroll to position [222, 0]
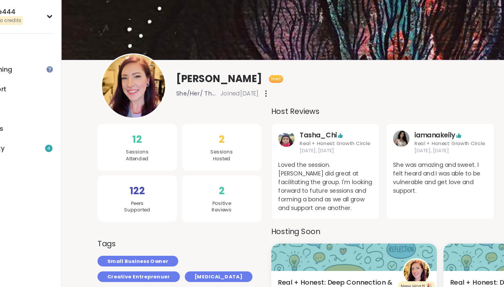
click at [129, 143] on span "Sessions Attended" at bounding box center [133, 144] width 17 height 10
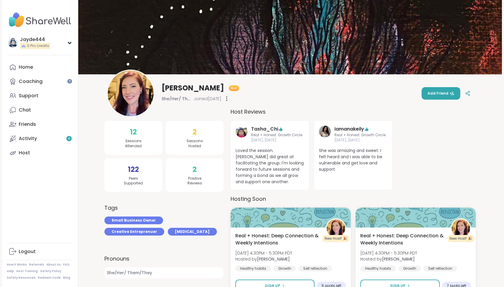
click at [269, 172] on span "Loved the session. [PERSON_NAME] did great at facilitating the group. I'm looki…" at bounding box center [270, 167] width 68 height 38
click at [261, 172] on span "Loved the session. [PERSON_NAME] did great at facilitating the group. I'm looki…" at bounding box center [270, 167] width 68 height 38
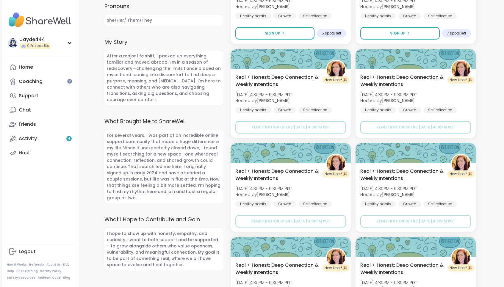
scroll to position [254, 0]
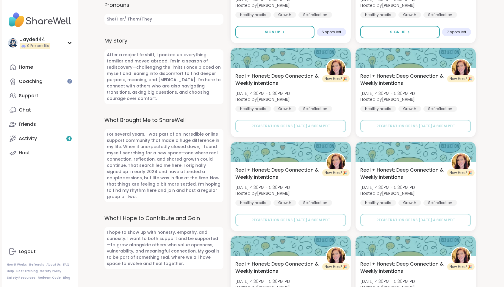
click at [211, 214] on label "What I Hope to Contribute and Gain" at bounding box center [164, 218] width 119 height 8
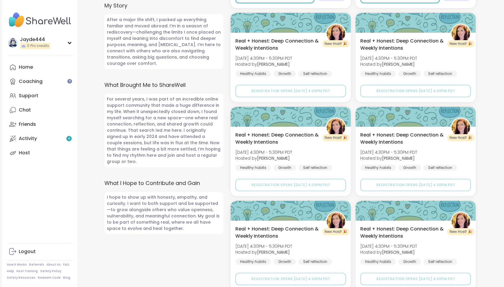
scroll to position [291, 0]
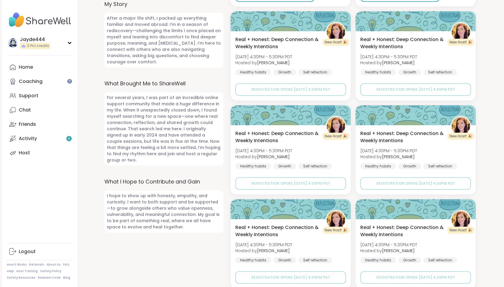
click at [209, 224] on span "I hope to show up with honesty, empathy, and curiosity. I want to both support …" at bounding box center [164, 212] width 119 height 42
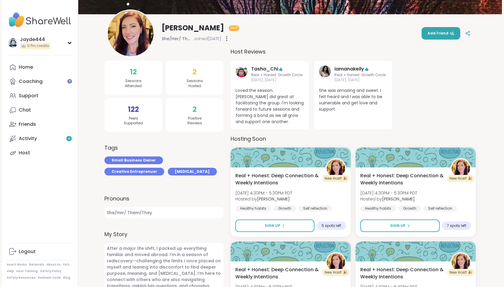
scroll to position [108, 0]
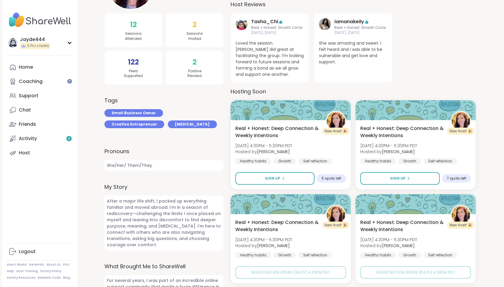
click at [193, 231] on span "After a major life shift, I packed up everything familiar and moved abroad. I’m…" at bounding box center [164, 223] width 119 height 55
click at [189, 187] on label "My Story" at bounding box center [164, 187] width 119 height 8
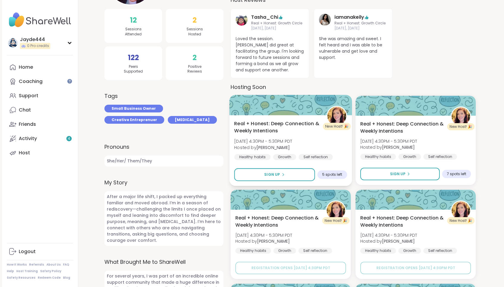
scroll to position [110, 0]
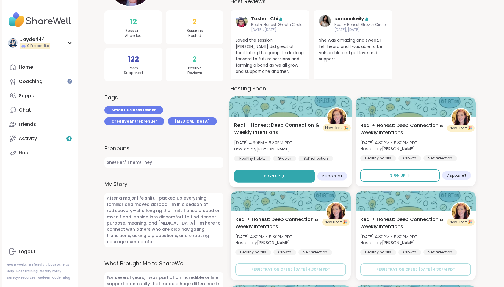
click at [292, 176] on button "Sign Up" at bounding box center [274, 176] width 81 height 13
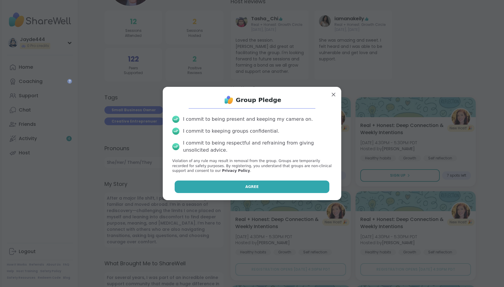
click at [274, 188] on button "Agree" at bounding box center [252, 187] width 155 height 13
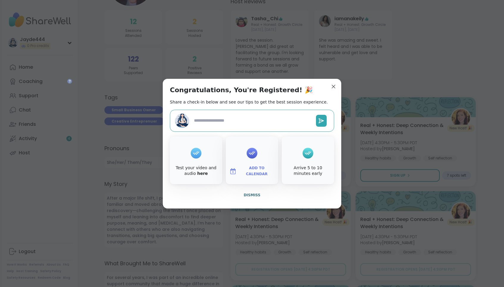
type textarea "*"
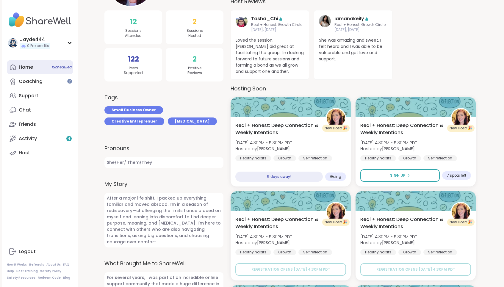
click at [44, 67] on link "Home 1 Scheduled" at bounding box center [40, 67] width 66 height 14
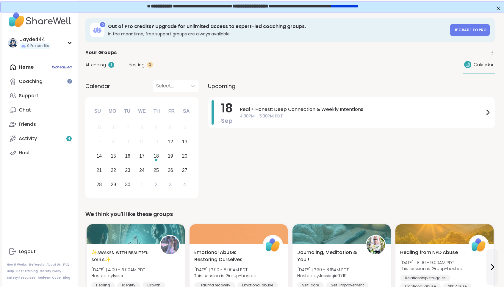
click at [288, 32] on h3 "In the meantime, free support groups are always available." at bounding box center [277, 34] width 339 height 6
click at [465, 28] on span "Upgrade to Pro" at bounding box center [470, 29] width 33 height 5
